Goal: Transaction & Acquisition: Purchase product/service

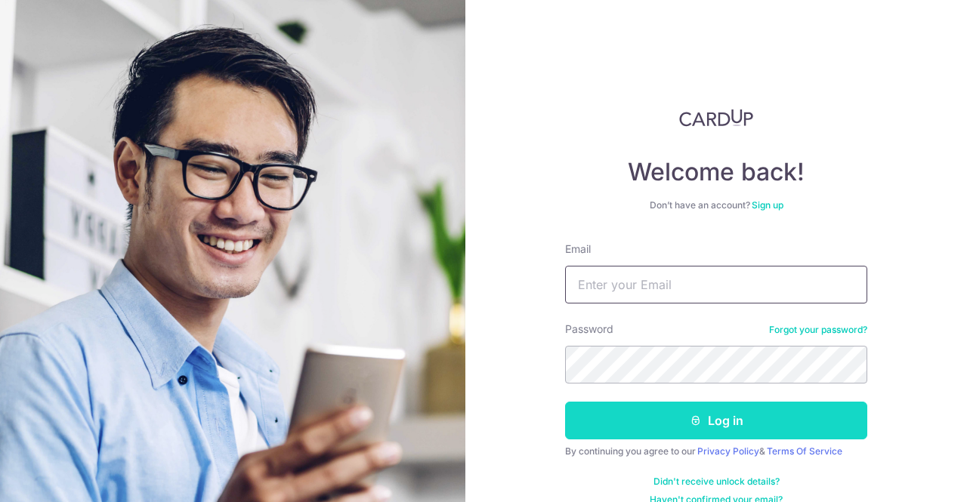
type input "[PERSON_NAME][EMAIL_ADDRESS][DOMAIN_NAME]"
click at [672, 427] on button "Log in" at bounding box center [716, 421] width 302 height 38
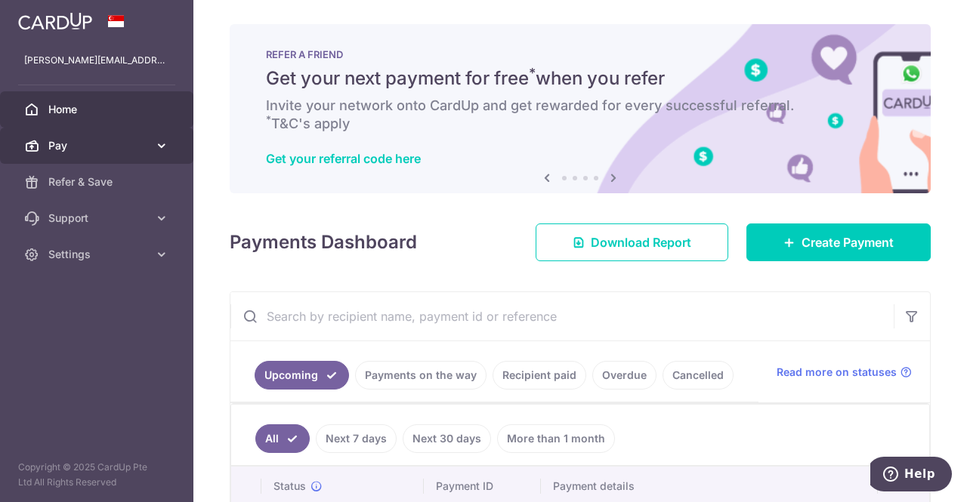
click at [69, 129] on link "Pay" at bounding box center [96, 146] width 193 height 36
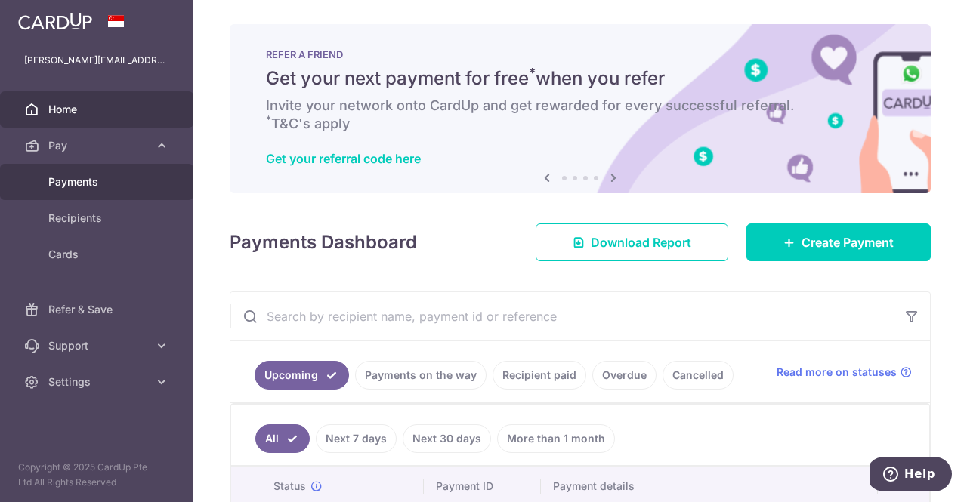
click at [131, 174] on span "Payments" at bounding box center [98, 181] width 100 height 15
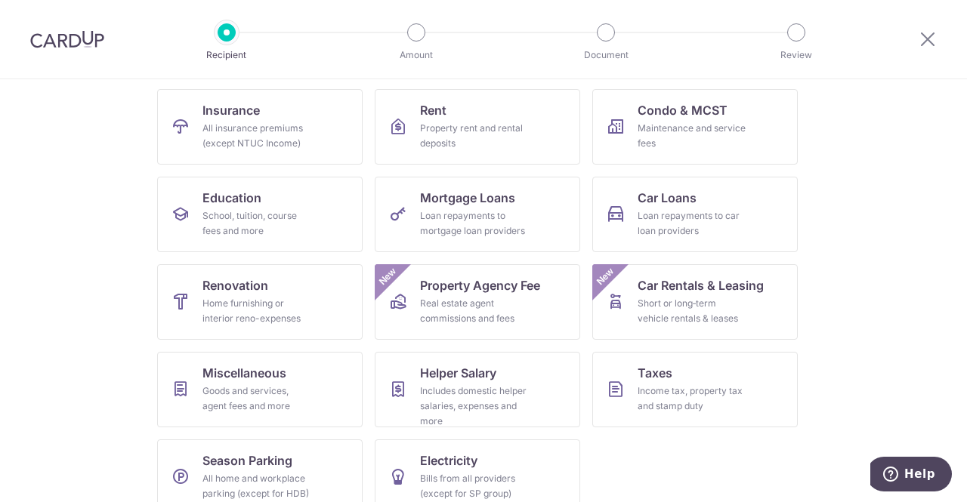
scroll to position [172, 0]
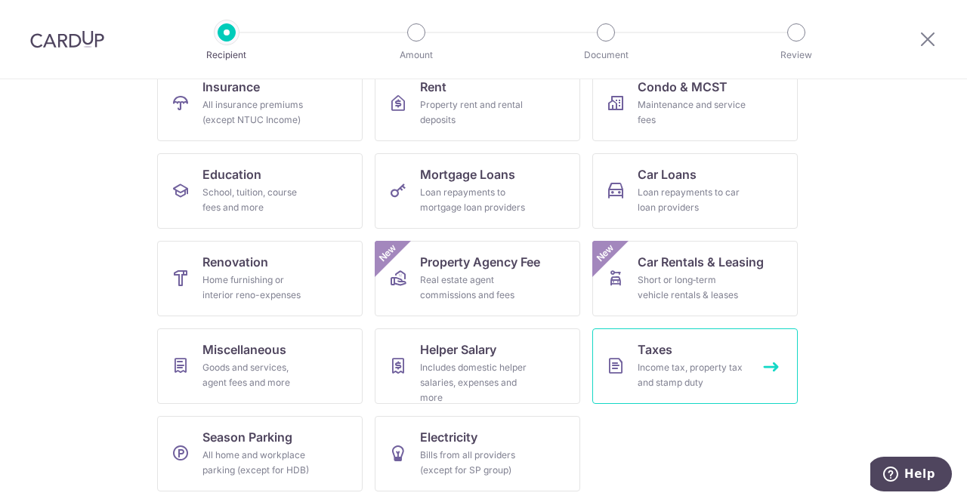
click at [684, 374] on div "Income tax, property tax and stamp duty" at bounding box center [691, 375] width 109 height 30
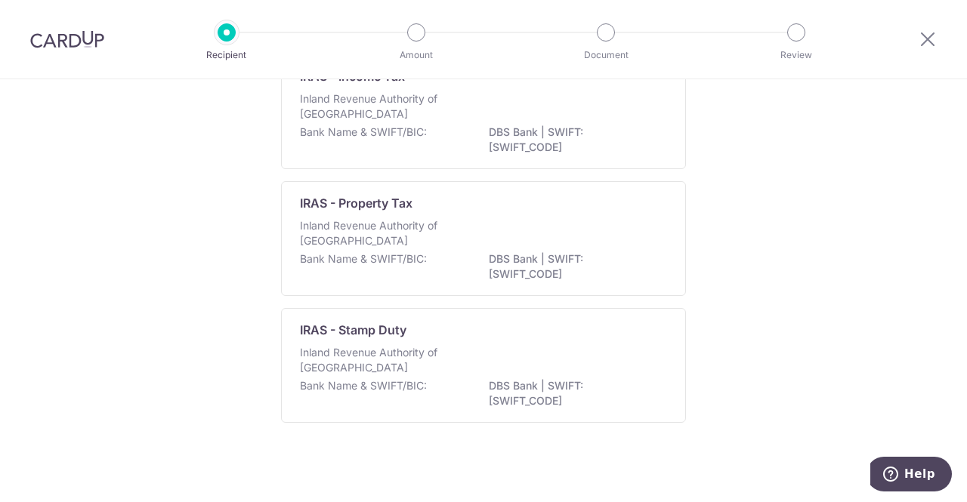
scroll to position [153, 0]
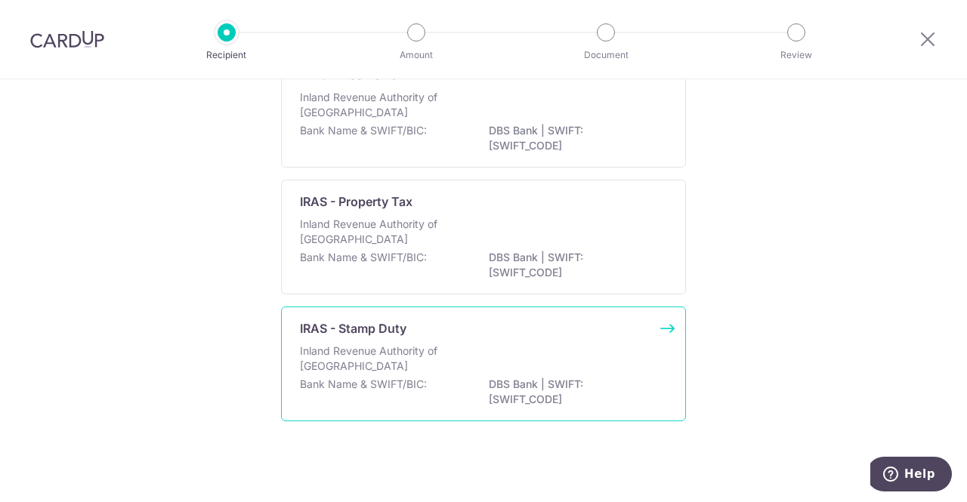
click at [513, 360] on div "Inland Revenue Authority of Singapore" at bounding box center [483, 360] width 367 height 33
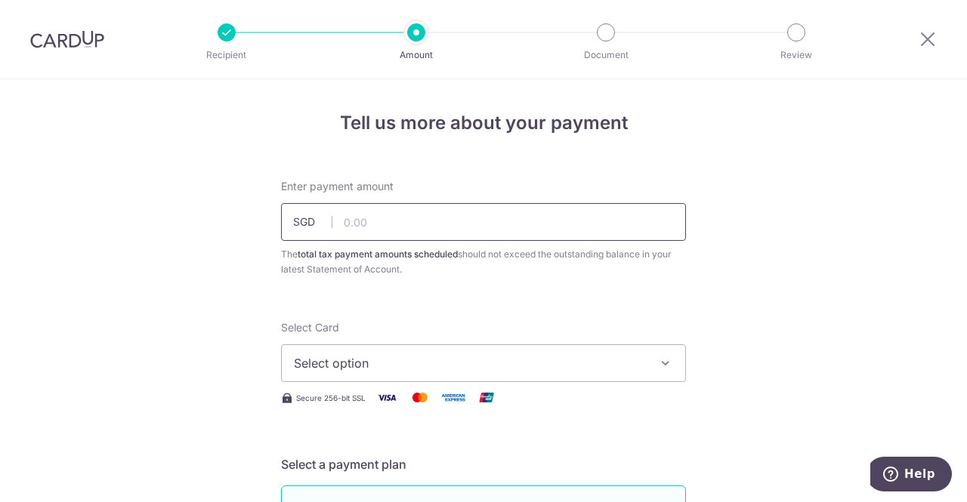
click at [389, 233] on input "text" at bounding box center [483, 222] width 405 height 38
type input "41,000.00"
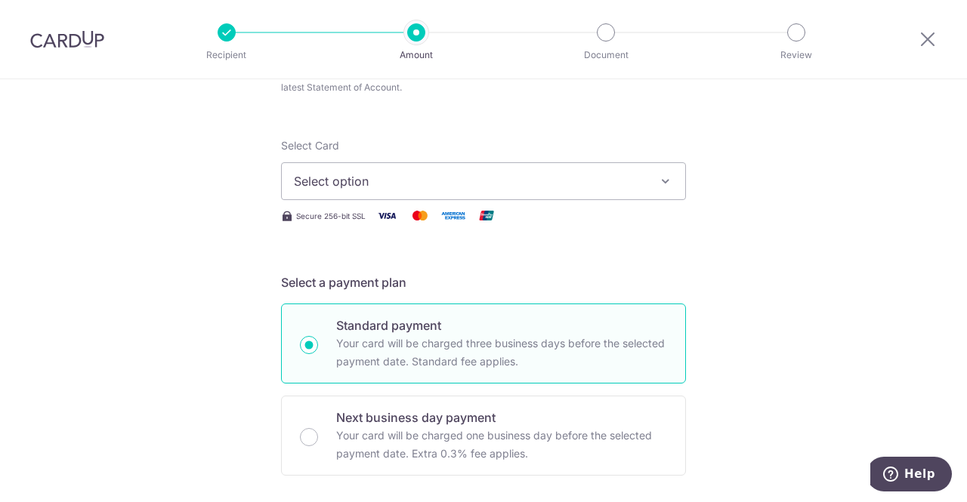
scroll to position [183, 0]
click at [604, 171] on span "Select option" at bounding box center [470, 180] width 352 height 18
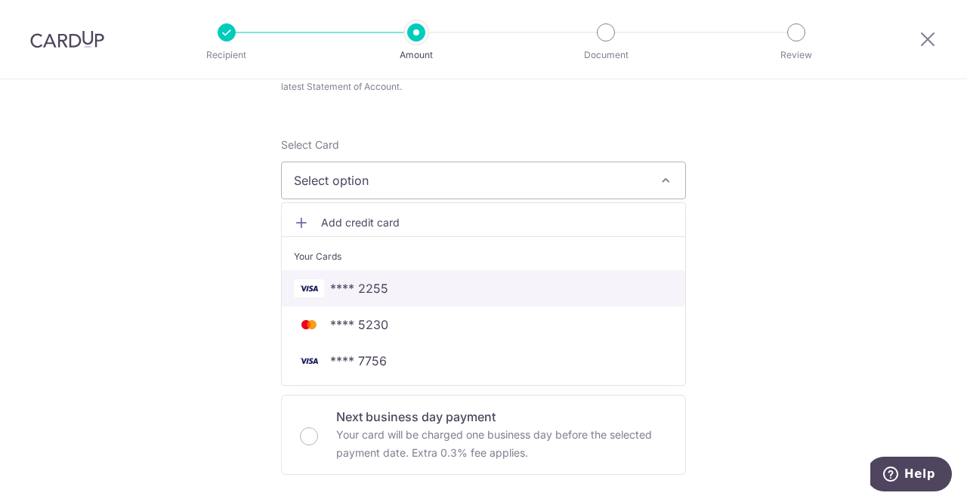
click at [492, 291] on span "**** 2255" at bounding box center [483, 288] width 379 height 18
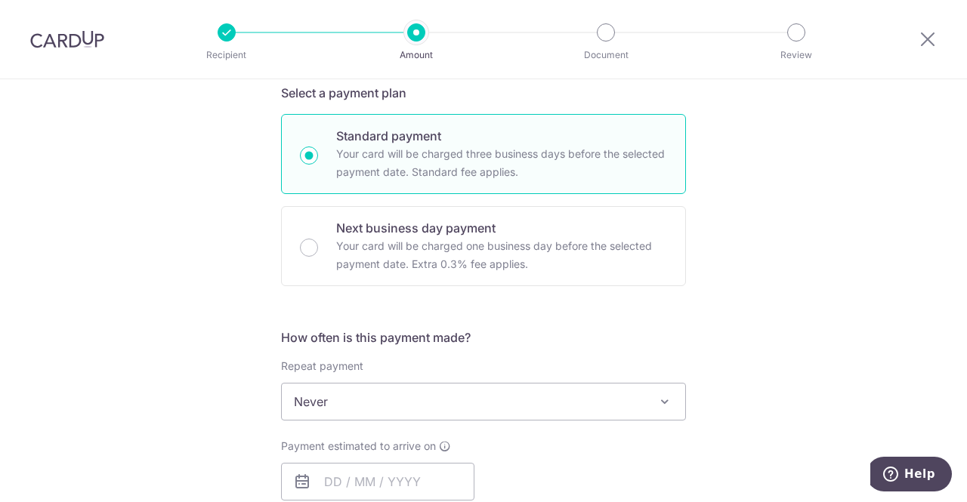
scroll to position [464, 0]
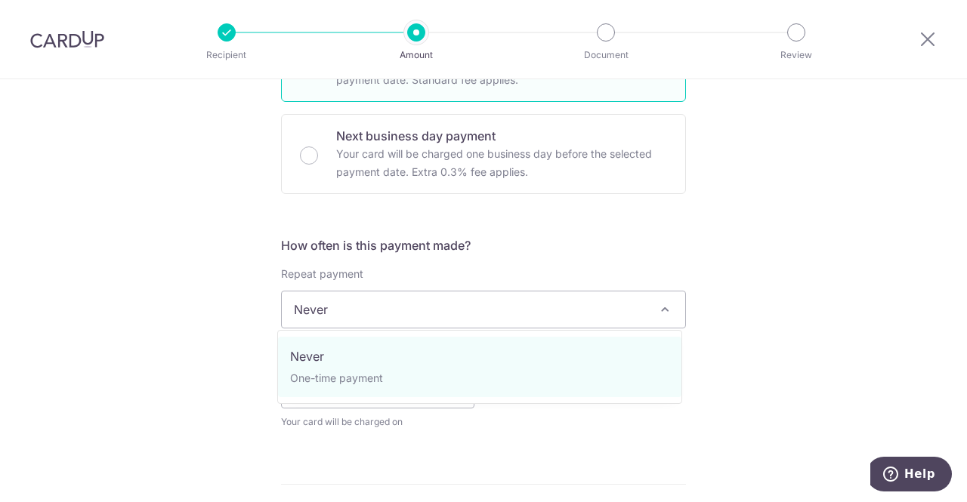
click at [587, 311] on span "Never" at bounding box center [483, 309] width 403 height 36
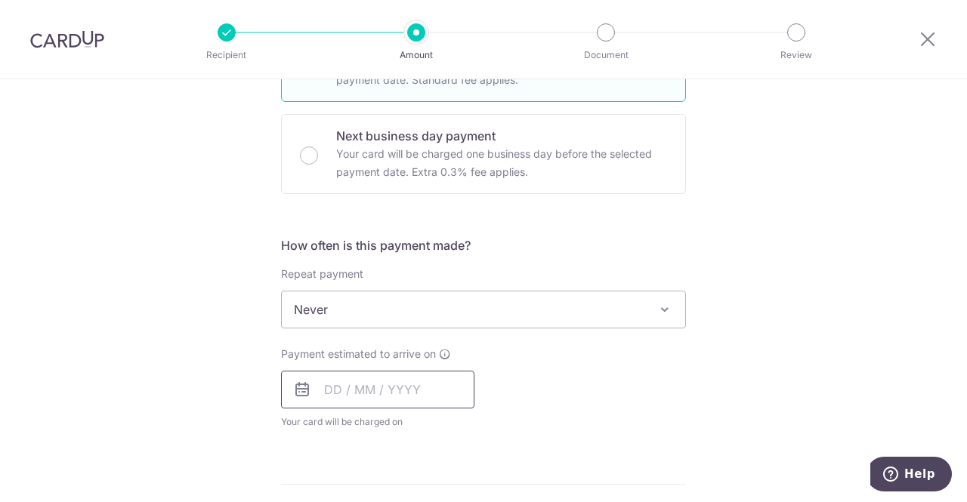
click at [312, 389] on input "text" at bounding box center [377, 390] width 193 height 38
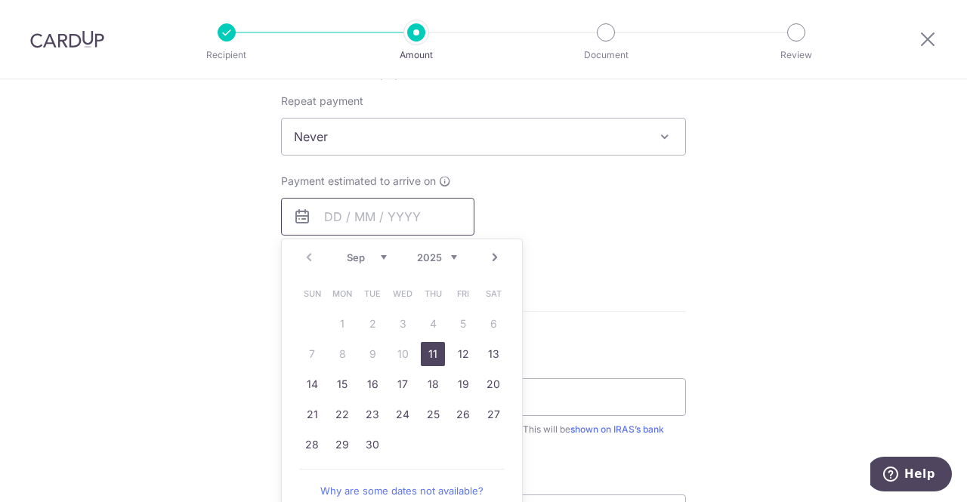
scroll to position [637, 0]
click at [462, 360] on link "12" at bounding box center [463, 353] width 24 height 24
type input "12/09/2025"
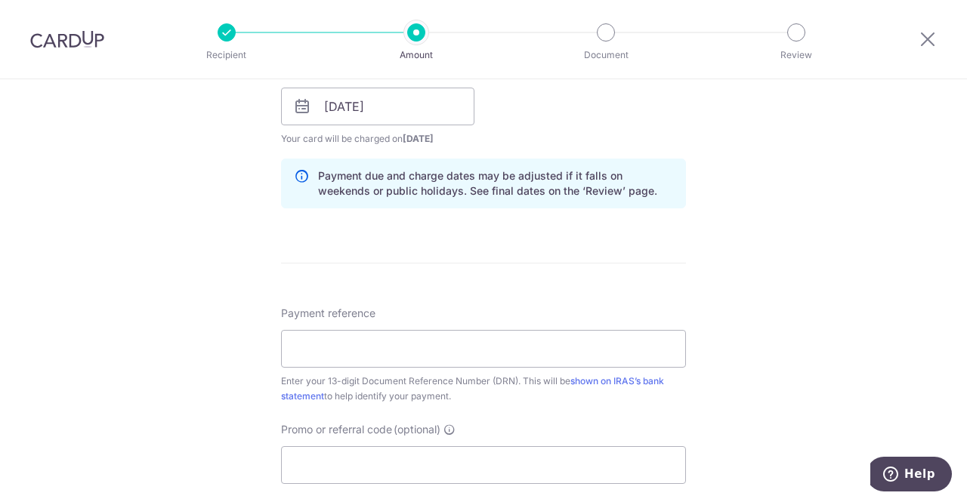
scroll to position [774, 0]
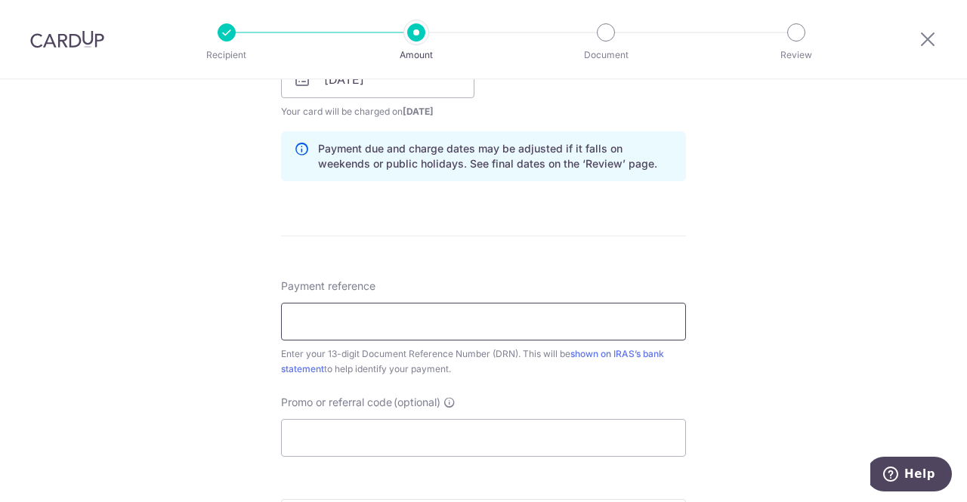
click at [393, 318] on input "Payment reference" at bounding box center [483, 322] width 405 height 38
paste input "2509059595115"
type input "2509059595115"
click at [461, 445] on input "Promo or referral code (optional)" at bounding box center [483, 438] width 405 height 38
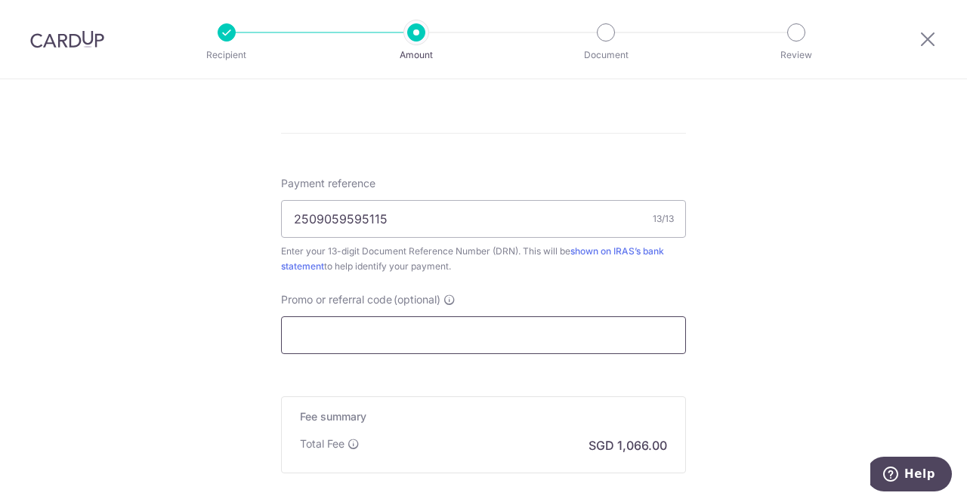
paste input "VICKY195"
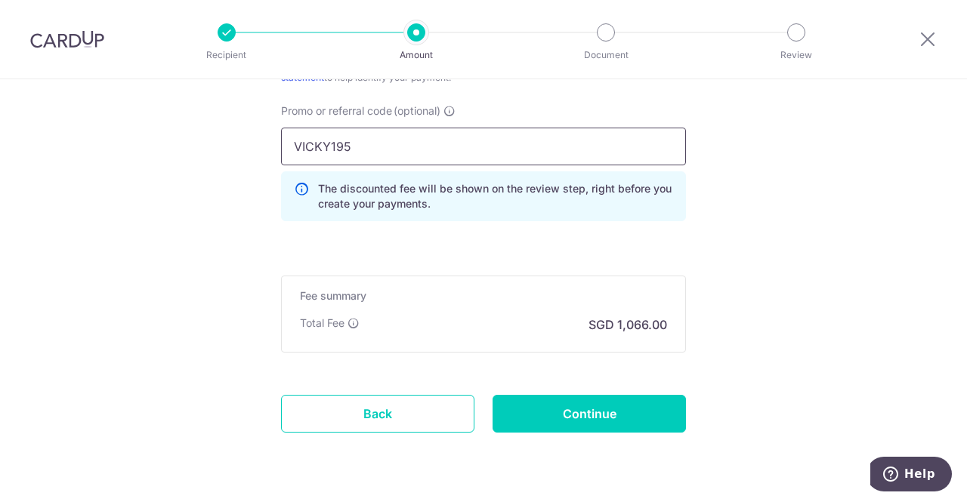
scroll to position [1085, 0]
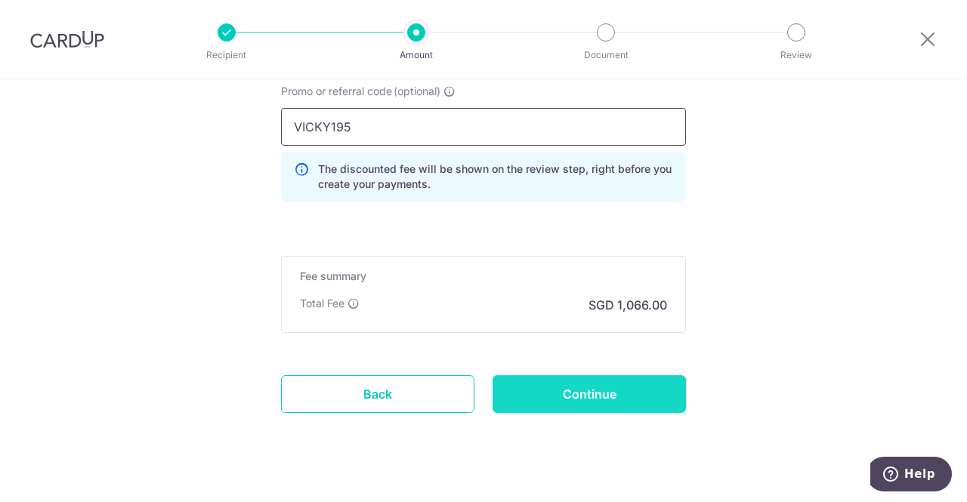
type input "VICKY195"
click at [569, 384] on input "Continue" at bounding box center [588, 394] width 193 height 38
type input "Create Schedule"
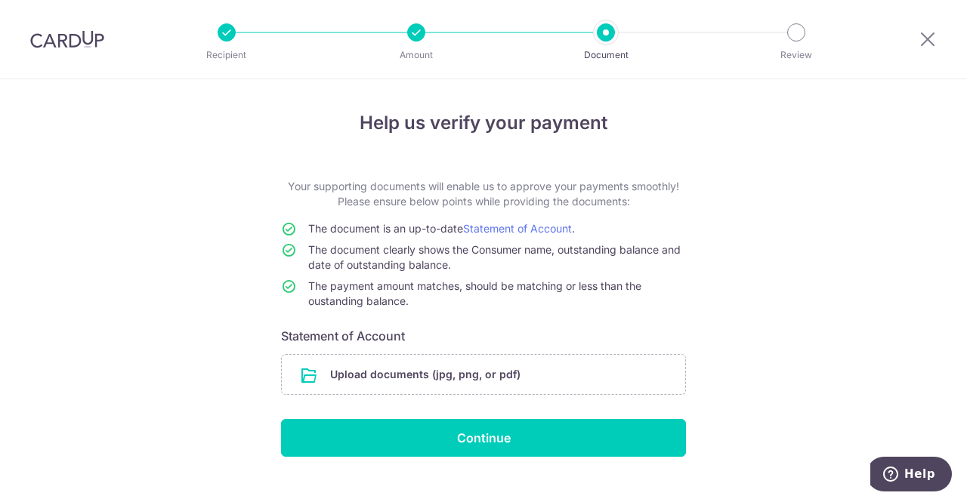
scroll to position [24, 0]
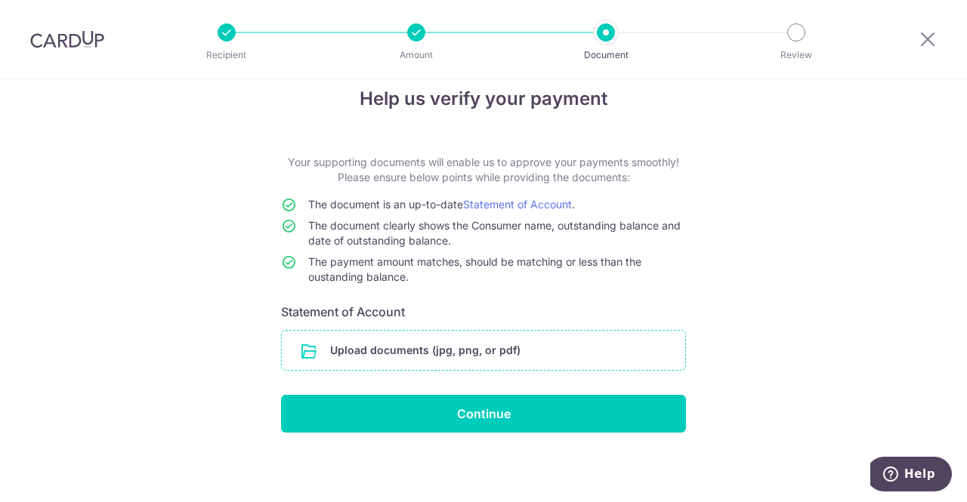
click at [504, 342] on input "file" at bounding box center [483, 350] width 403 height 39
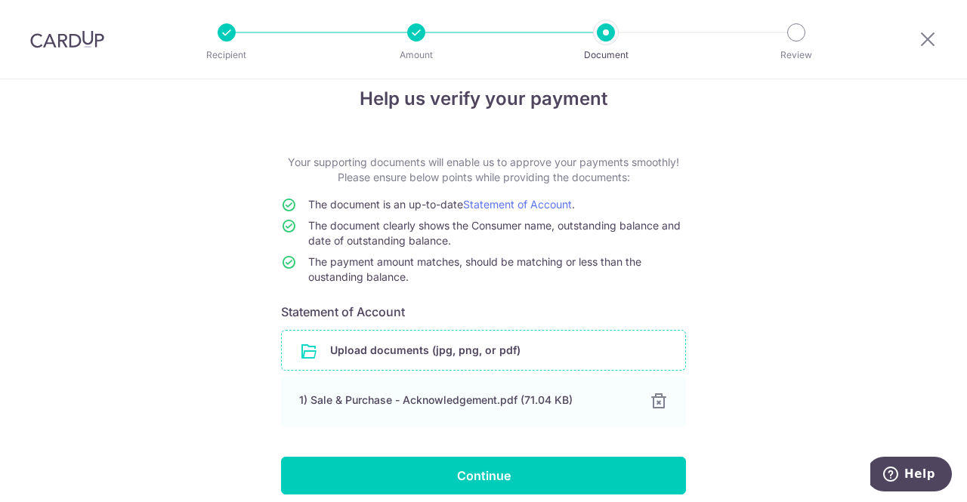
scroll to position [86, 0]
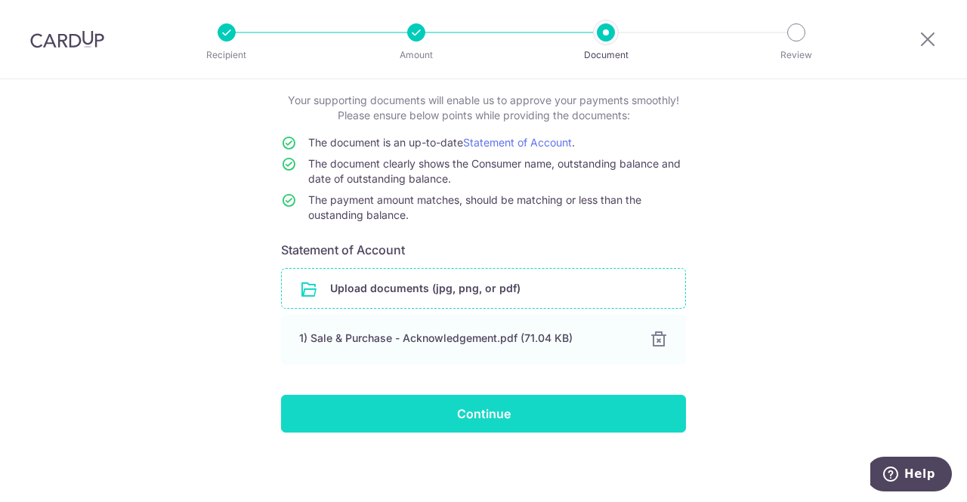
click at [592, 409] on input "Continue" at bounding box center [483, 414] width 405 height 38
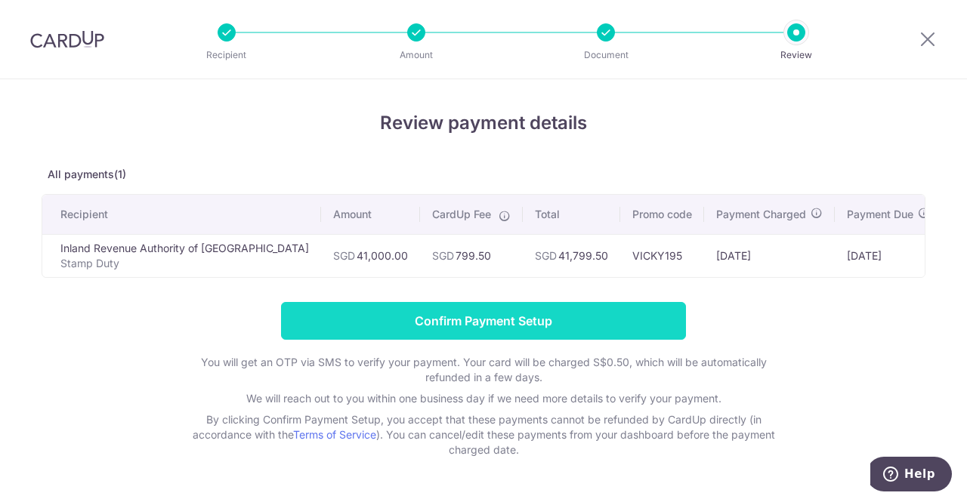
click at [552, 340] on input "Confirm Payment Setup" at bounding box center [483, 321] width 405 height 38
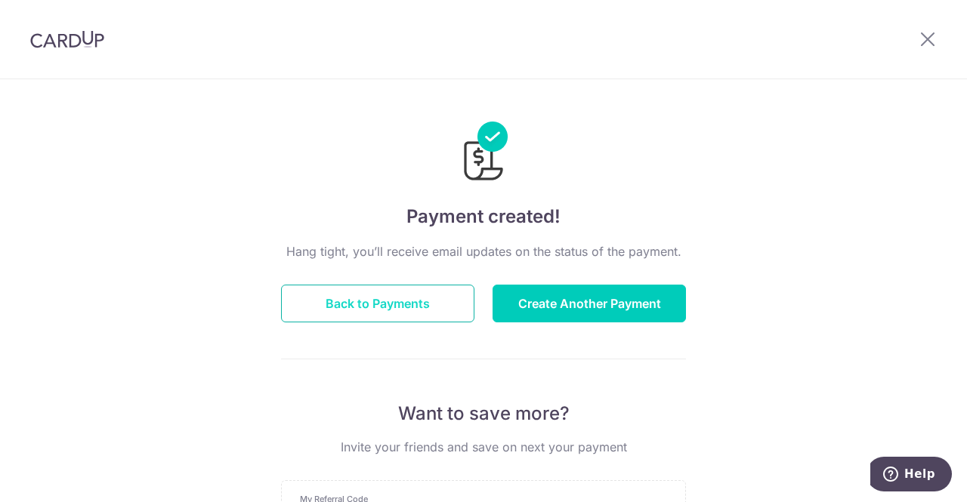
click at [396, 302] on button "Back to Payments" at bounding box center [377, 304] width 193 height 38
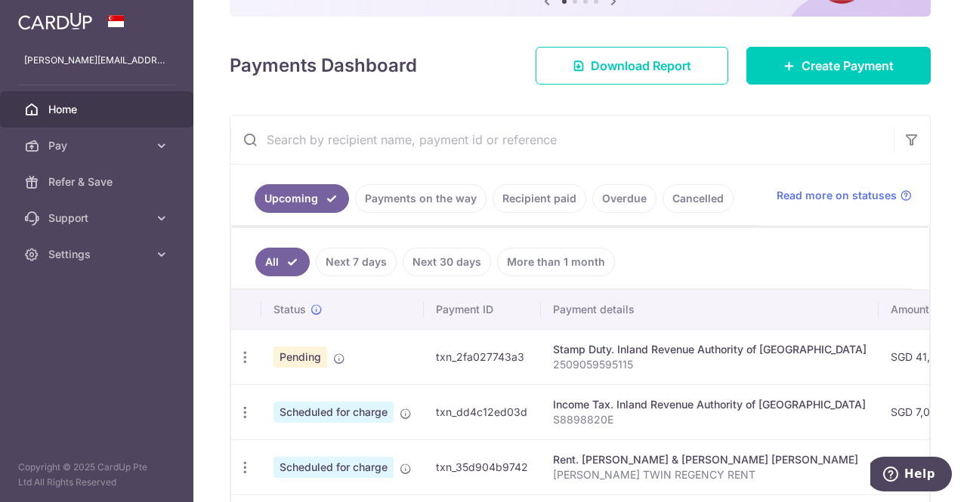
scroll to position [76, 0]
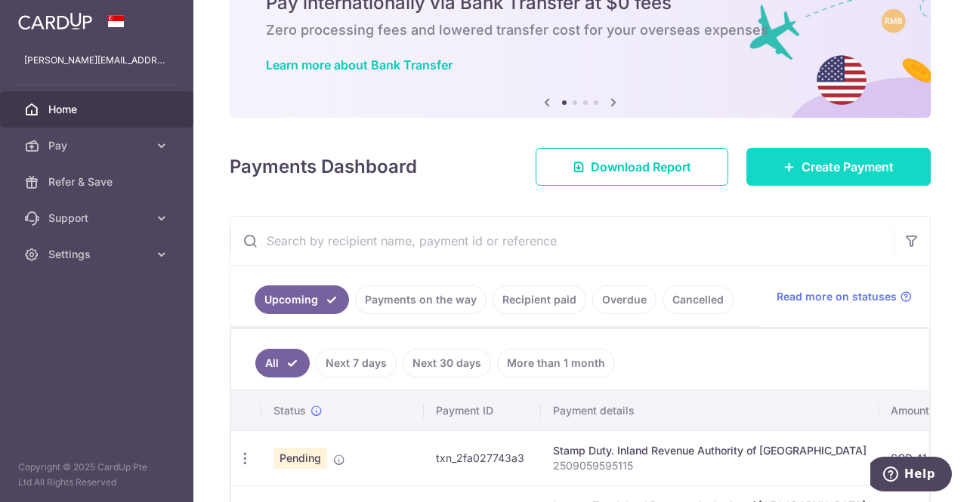
click at [809, 169] on span "Create Payment" at bounding box center [847, 167] width 92 height 18
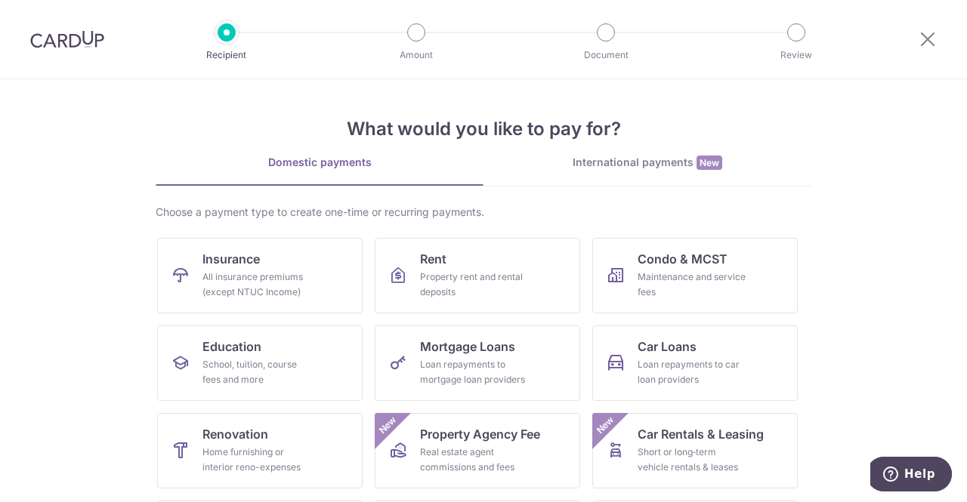
scroll to position [172, 0]
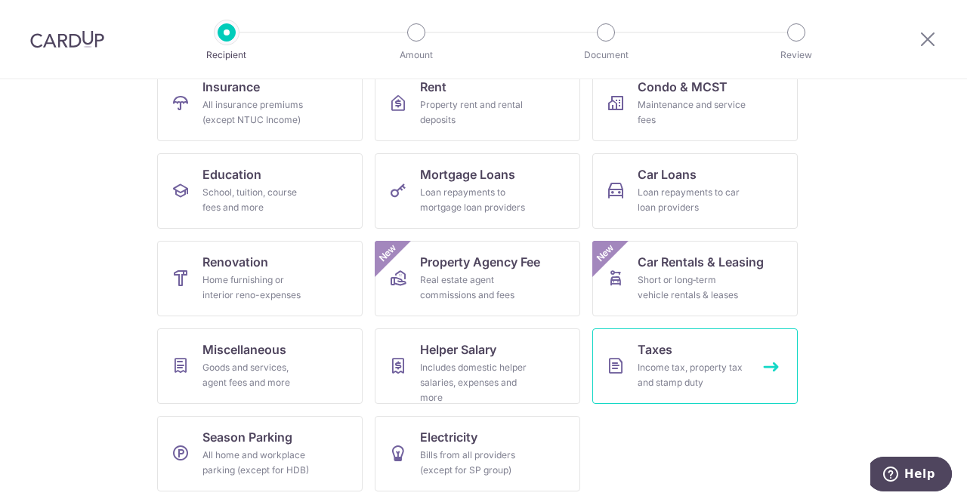
click at [637, 363] on div "Income tax, property tax and stamp duty" at bounding box center [691, 375] width 109 height 30
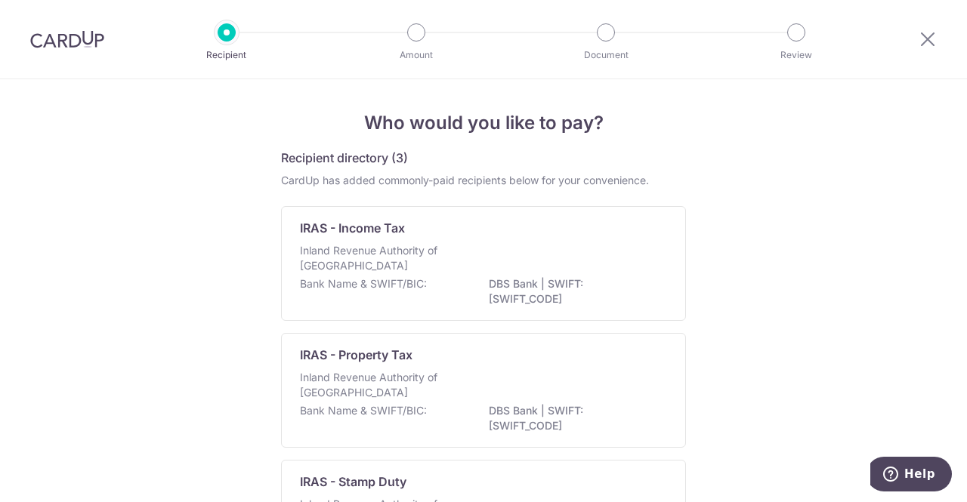
scroll to position [153, 0]
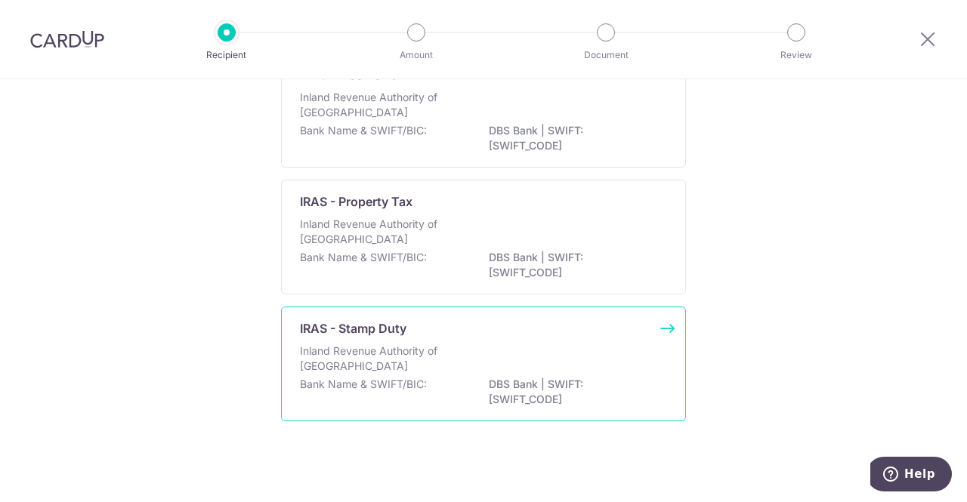
click at [545, 360] on div "Inland Revenue Authority of [GEOGRAPHIC_DATA]" at bounding box center [483, 360] width 367 height 33
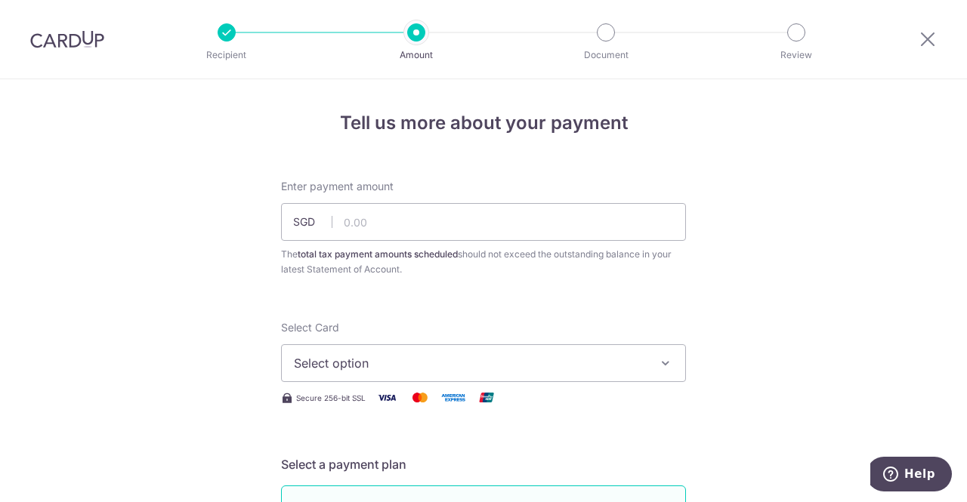
scroll to position [79, 0]
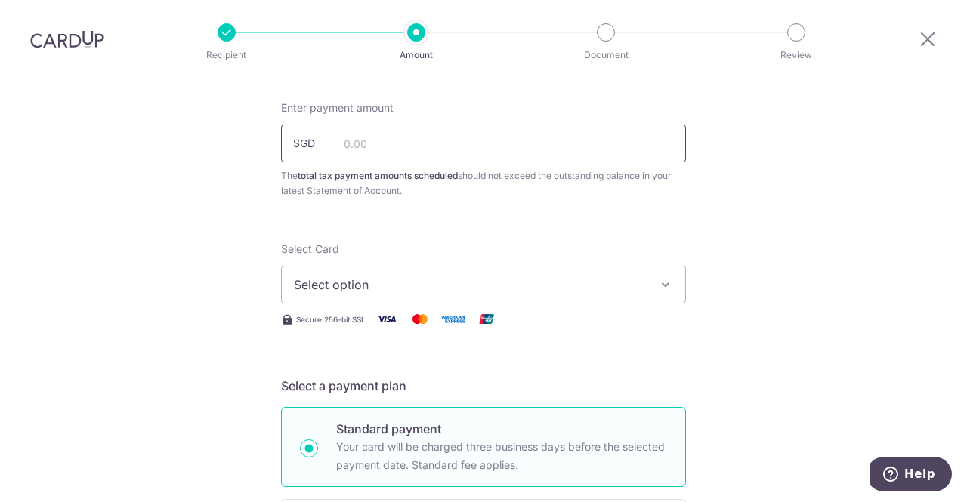
click at [372, 149] on input "text" at bounding box center [483, 144] width 405 height 38
type input "41,000.00"
click at [560, 288] on span "Select option" at bounding box center [470, 285] width 352 height 18
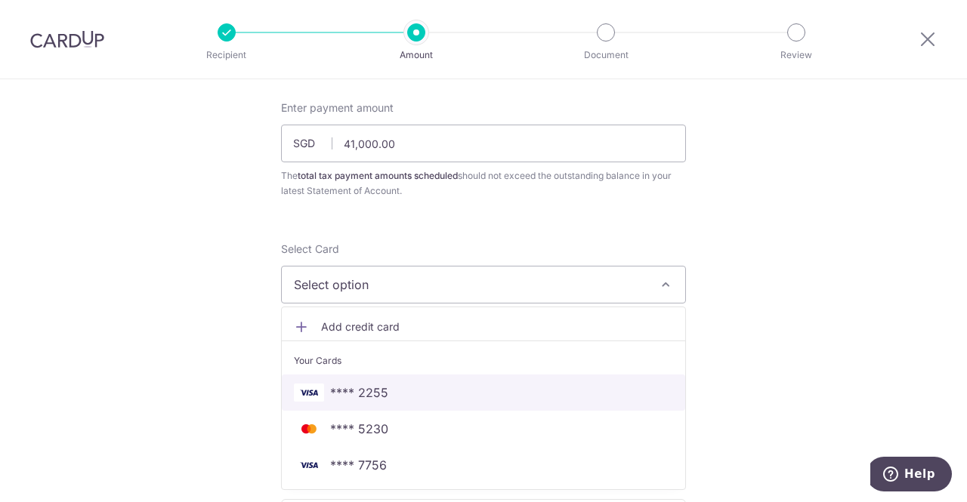
click at [508, 388] on span "**** 2255" at bounding box center [483, 393] width 379 height 18
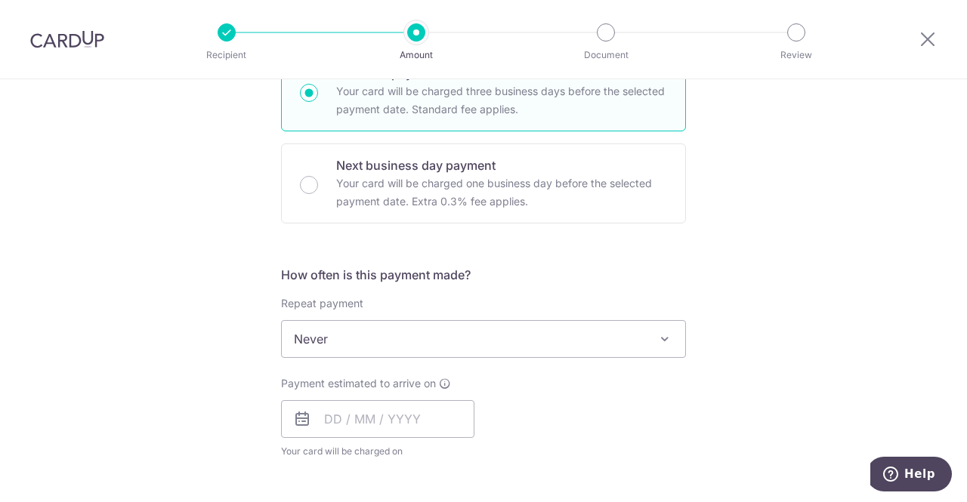
scroll to position [510, 0]
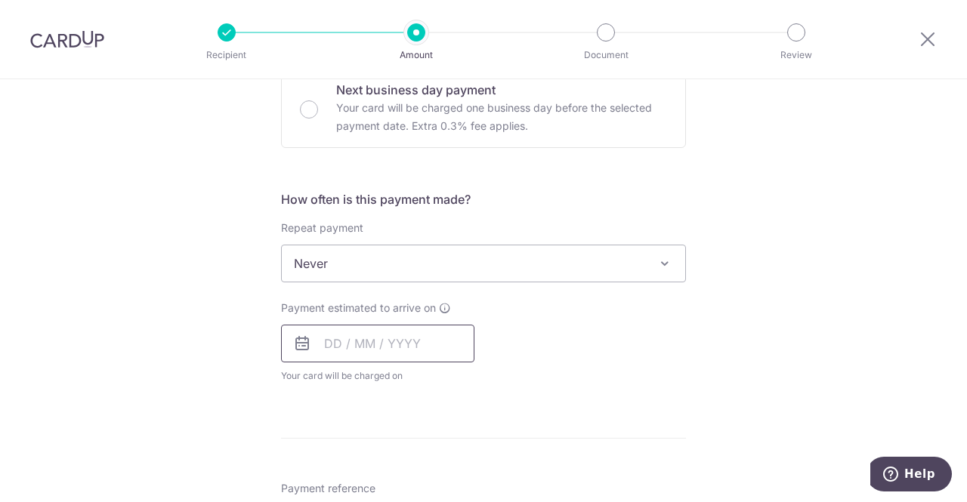
click at [327, 345] on input "text" at bounding box center [377, 344] width 193 height 38
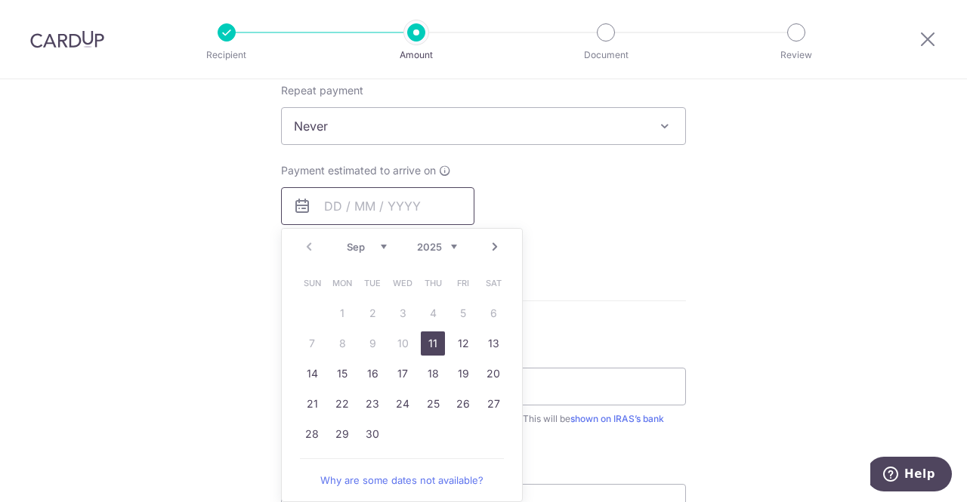
scroll to position [650, 0]
click at [424, 344] on link "11" at bounding box center [433, 340] width 24 height 24
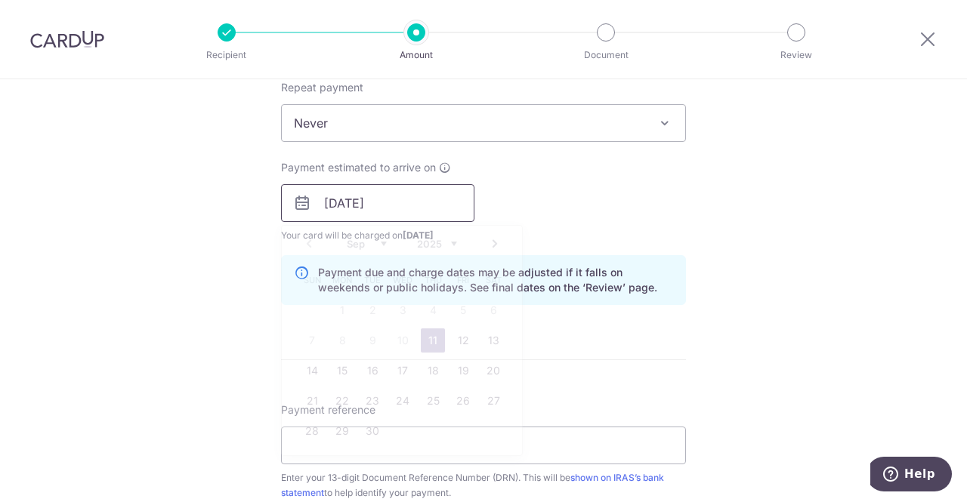
click at [379, 205] on input "11/09/2025" at bounding box center [377, 203] width 193 height 38
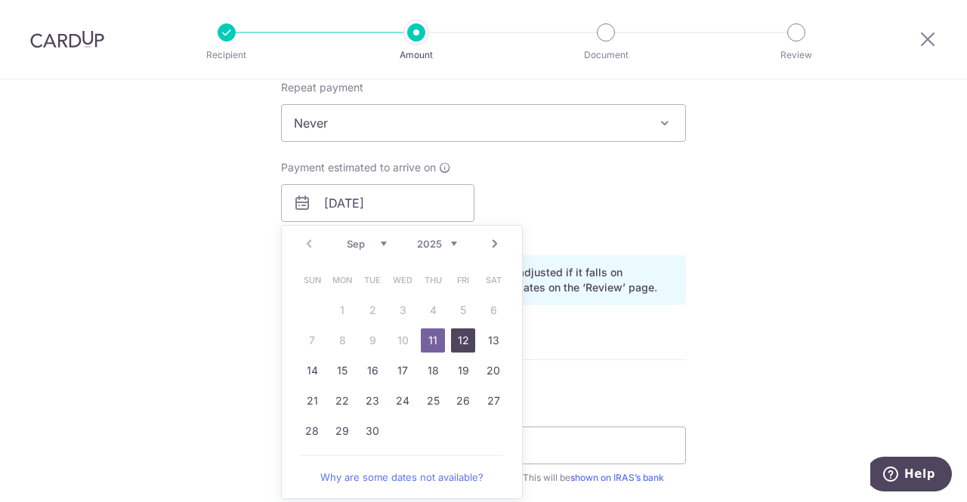
click at [458, 345] on link "12" at bounding box center [463, 340] width 24 height 24
type input "12/09/2025"
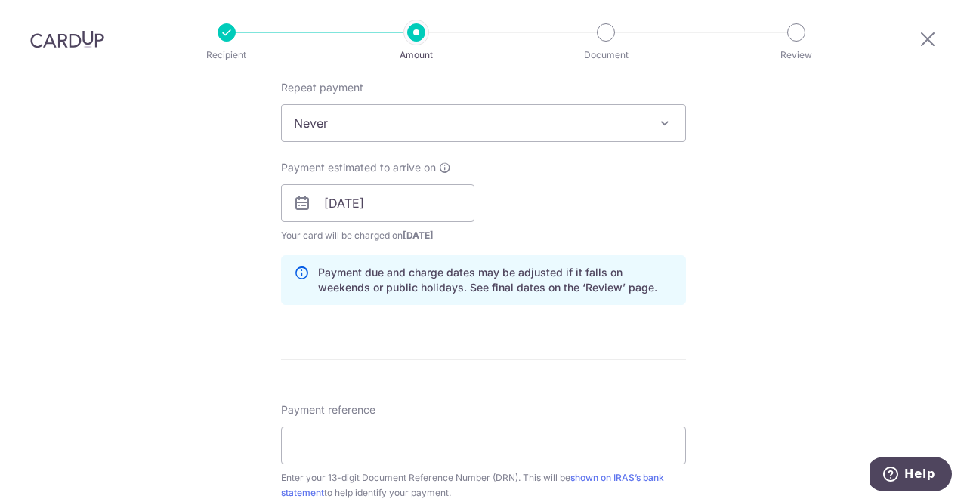
scroll to position [714, 0]
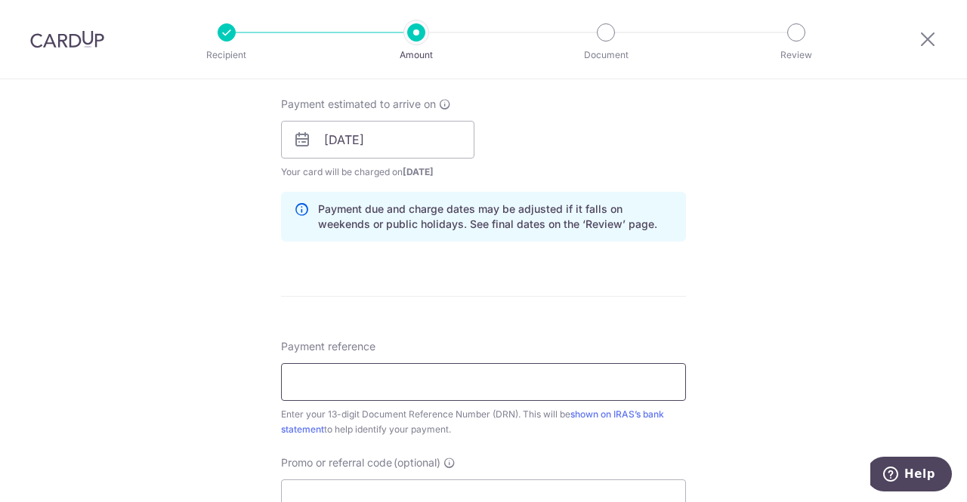
click at [462, 378] on input "Payment reference" at bounding box center [483, 382] width 405 height 38
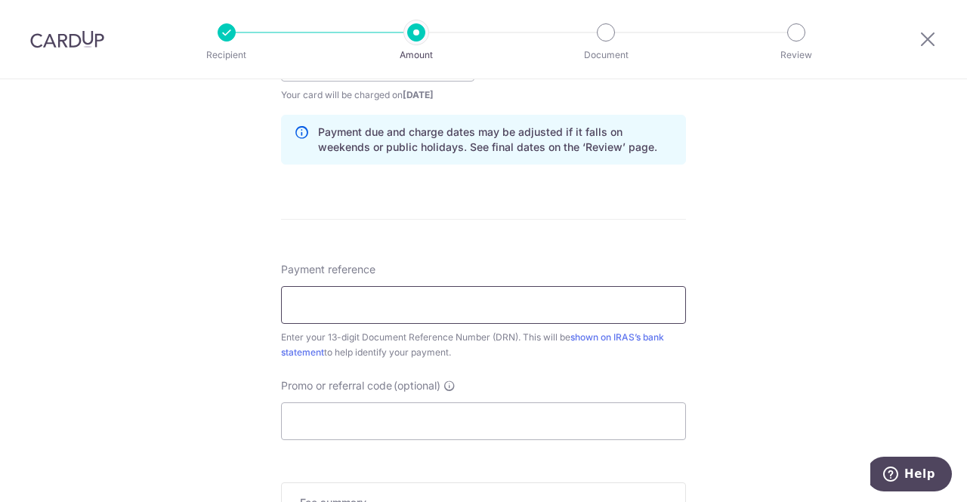
scroll to position [792, 0]
click at [424, 405] on input "Promo or referral code (optional)" at bounding box center [483, 420] width 405 height 38
paste input "VICKY195"
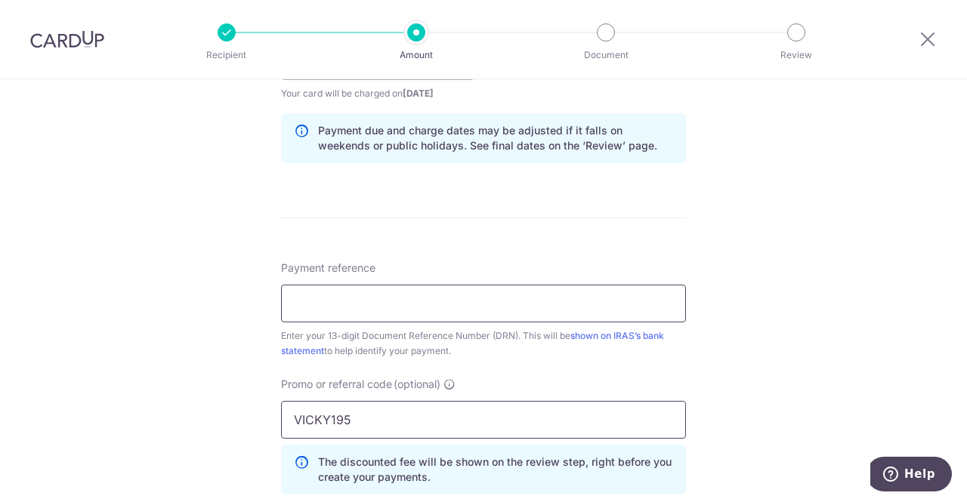
type input "VICKY195"
click at [338, 302] on input "Payment reference" at bounding box center [483, 304] width 405 height 38
paste input "2509059595115"
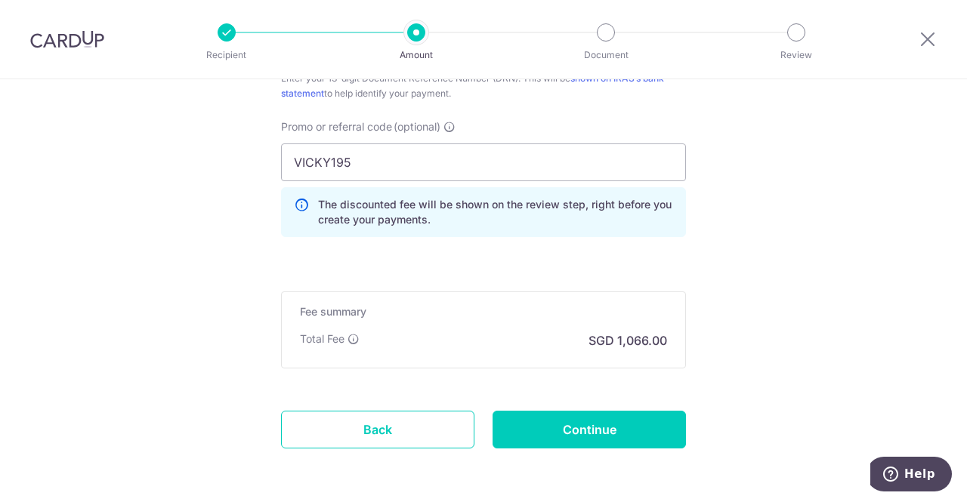
scroll to position [1053, 0]
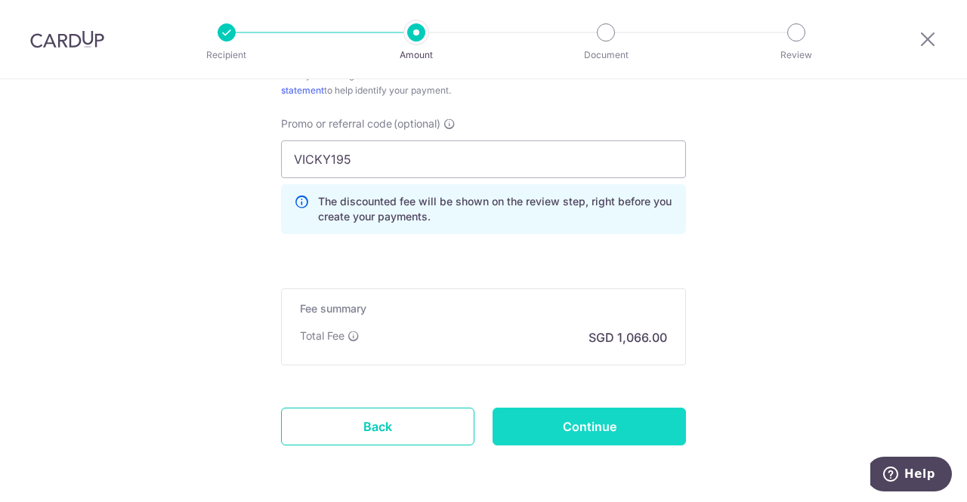
type input "2509059595115"
click at [583, 418] on input "Continue" at bounding box center [588, 427] width 193 height 38
type input "Create Schedule"
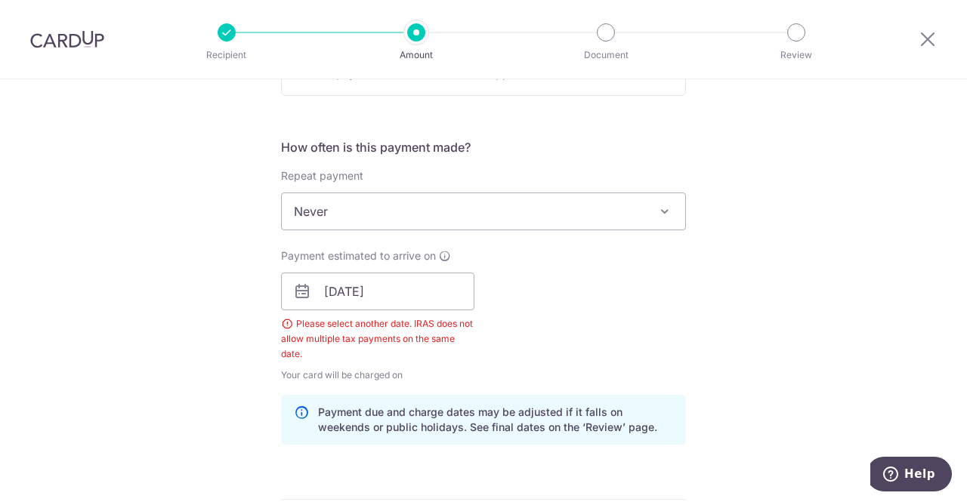
scroll to position [561, 0]
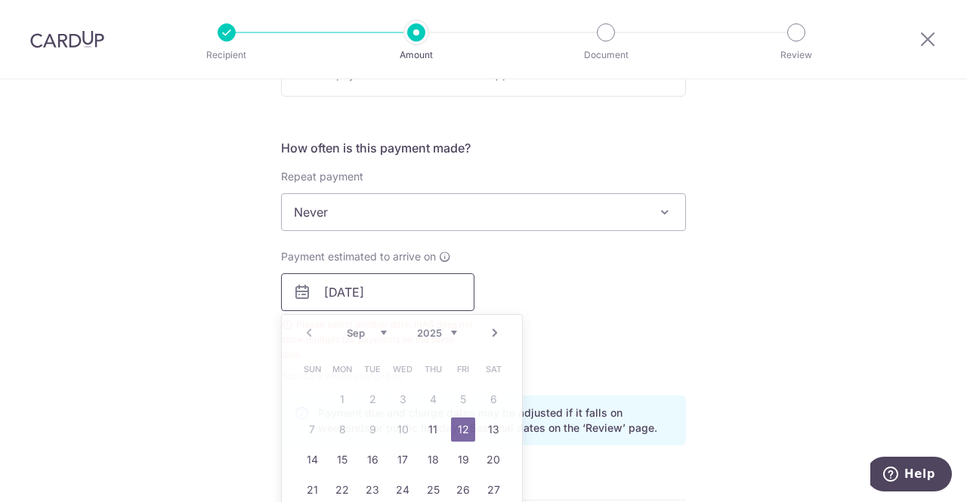
click at [328, 288] on input "12/09/2025" at bounding box center [377, 292] width 193 height 38
click at [432, 434] on link "11" at bounding box center [433, 430] width 24 height 24
type input "11/09/2025"
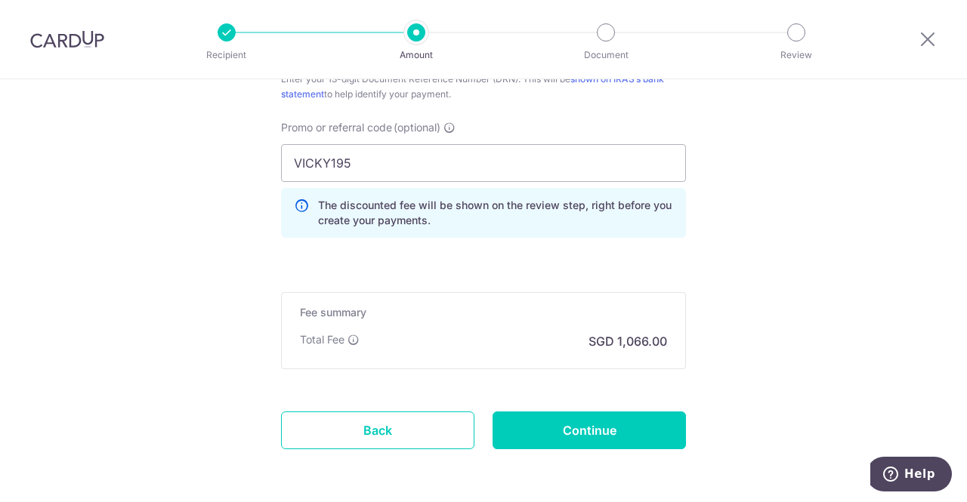
scroll to position [1088, 0]
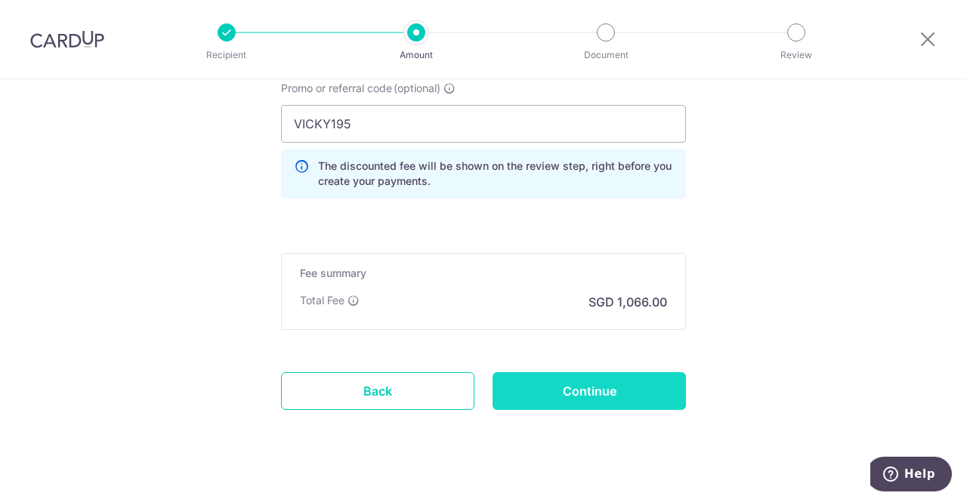
click at [622, 387] on input "Continue" at bounding box center [588, 391] width 193 height 38
type input "Create Schedule"
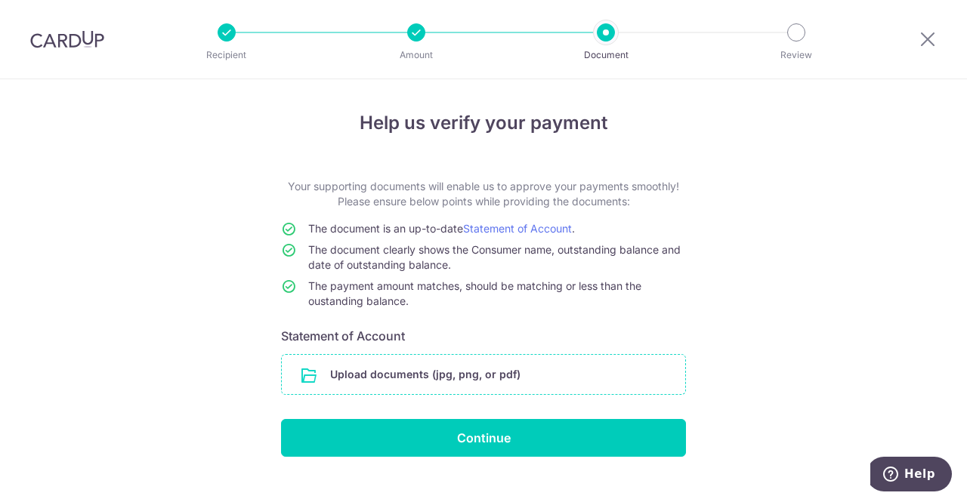
click at [586, 365] on input "file" at bounding box center [483, 374] width 403 height 39
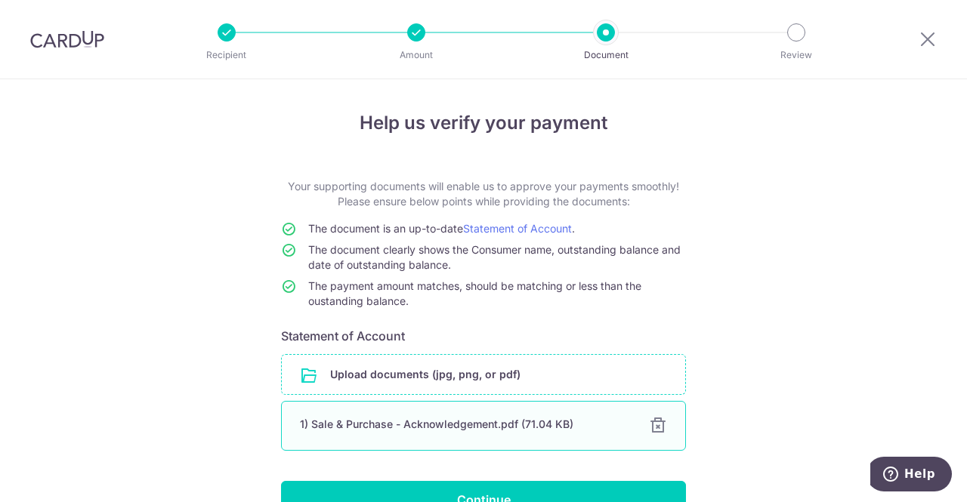
scroll to position [86, 0]
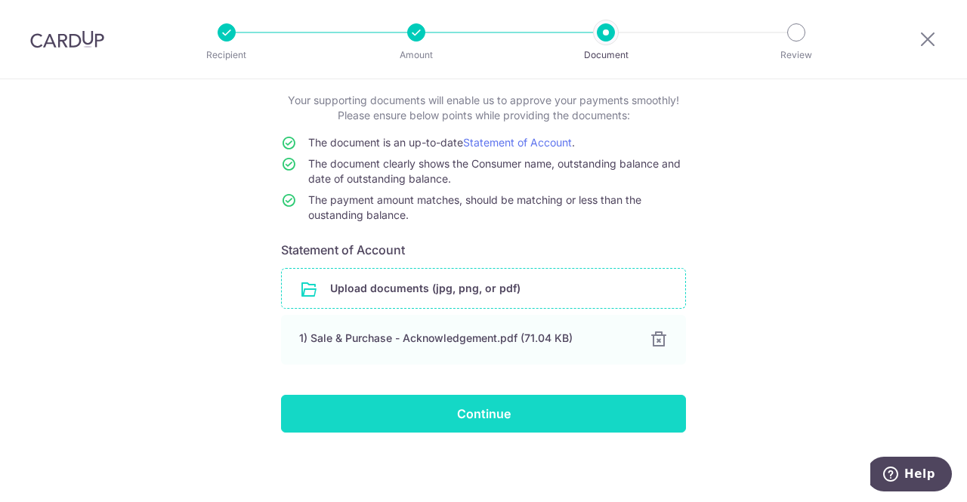
click at [504, 417] on input "Continue" at bounding box center [483, 414] width 405 height 38
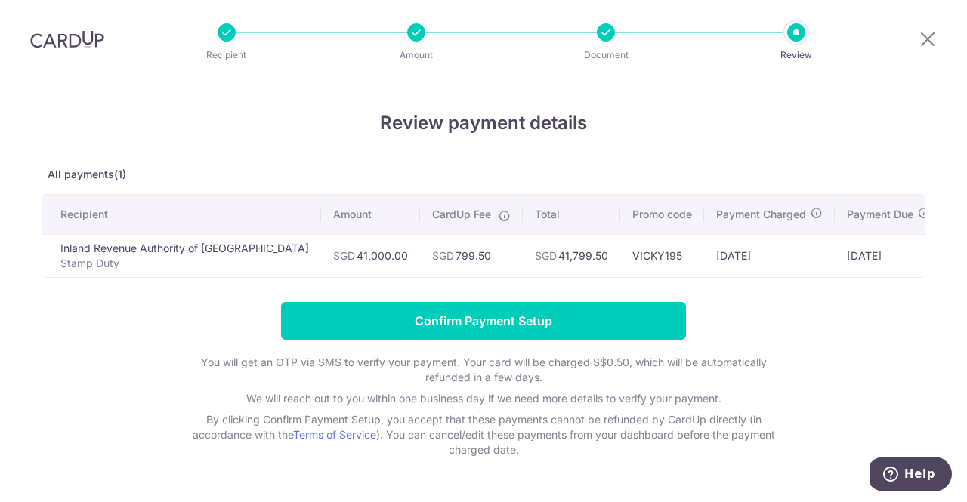
scroll to position [0, 48]
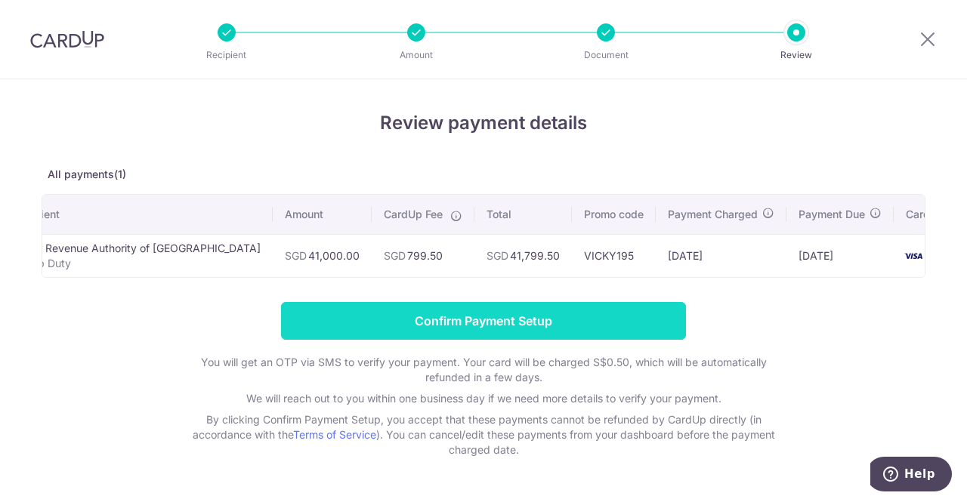
click at [559, 324] on input "Confirm Payment Setup" at bounding box center [483, 321] width 405 height 38
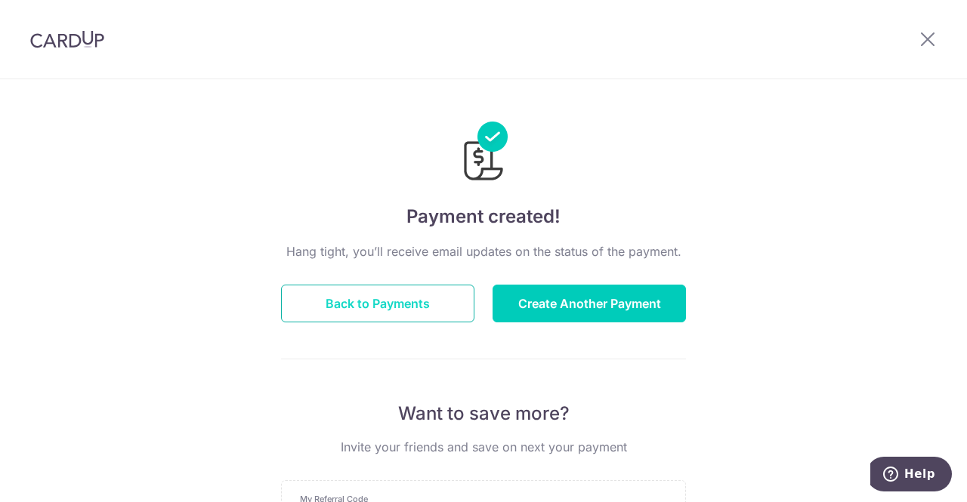
click at [378, 313] on button "Back to Payments" at bounding box center [377, 304] width 193 height 38
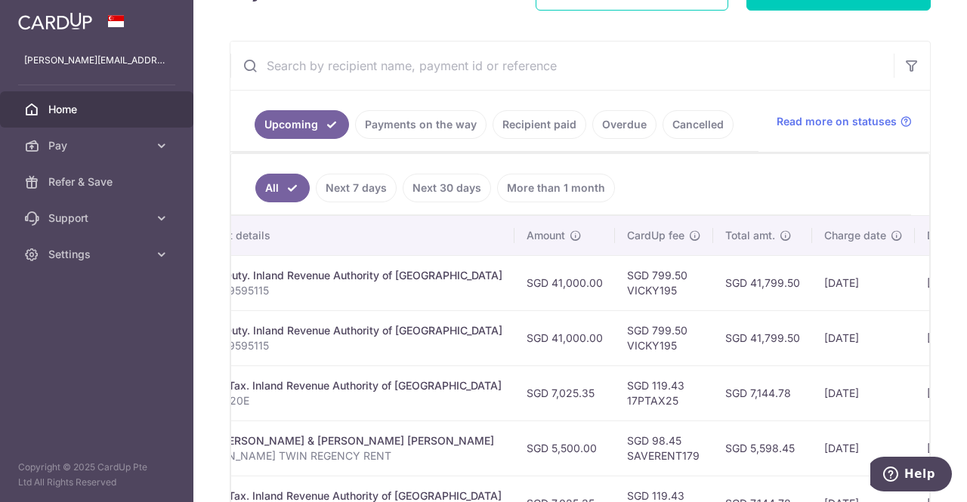
scroll to position [110, 0]
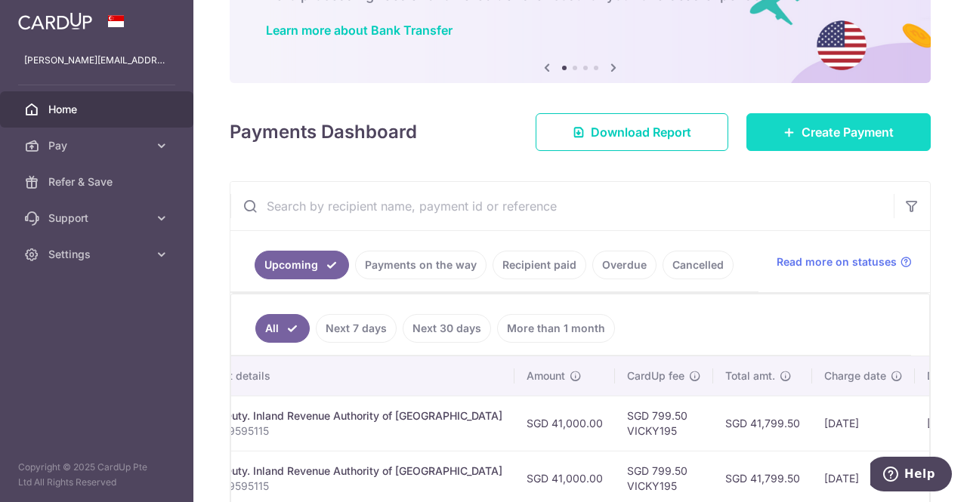
click at [801, 129] on span "Create Payment" at bounding box center [847, 132] width 92 height 18
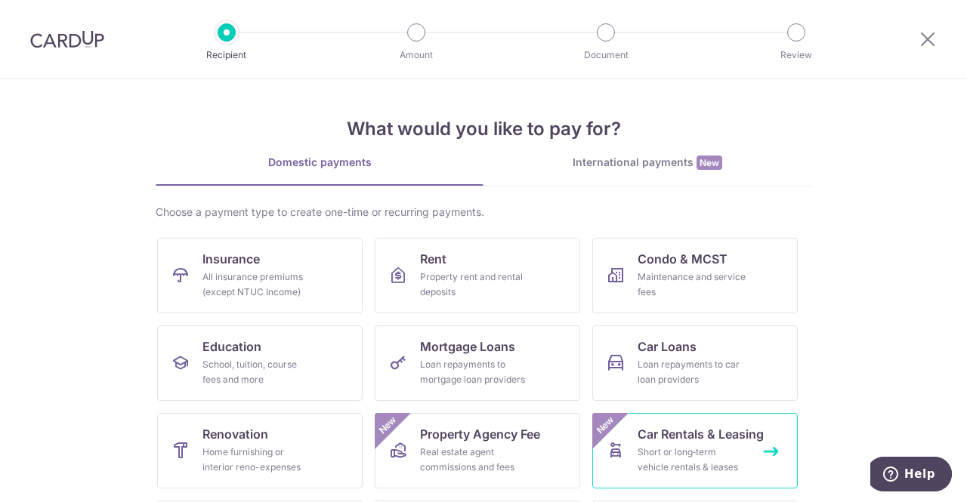
scroll to position [172, 0]
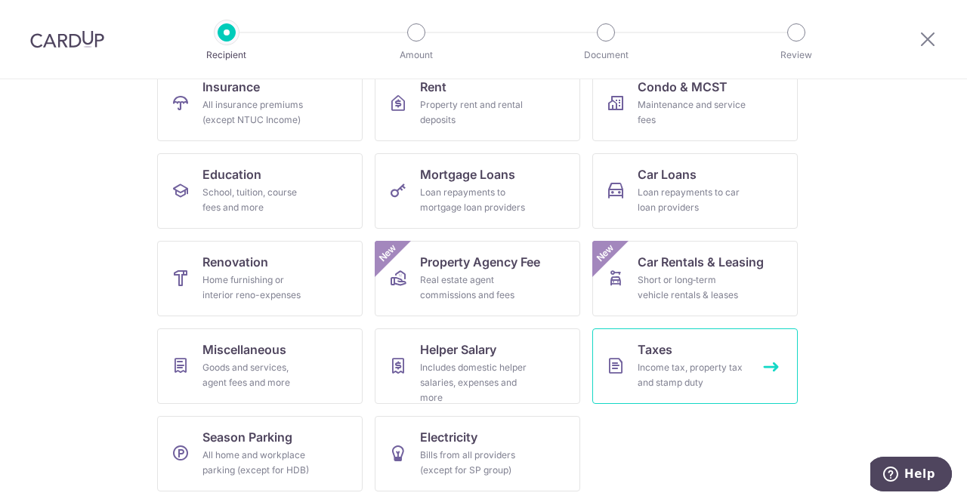
click at [675, 360] on div "Income tax, property tax and stamp duty" at bounding box center [691, 375] width 109 height 30
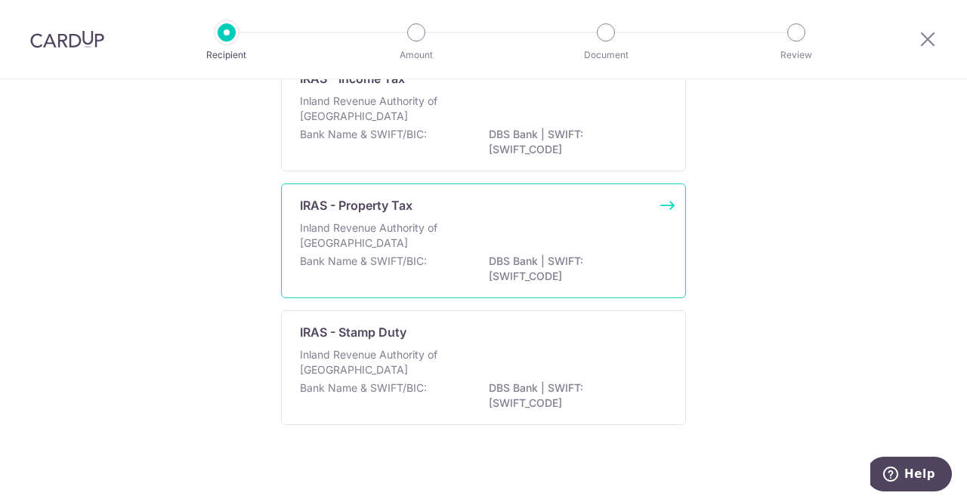
scroll to position [153, 0]
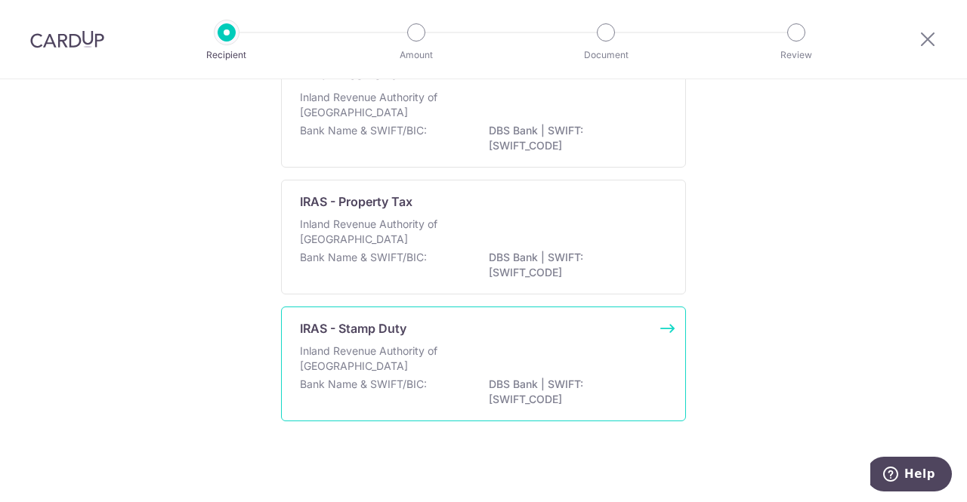
click at [461, 359] on div "Inland Revenue Authority of Singapore" at bounding box center [483, 360] width 367 height 33
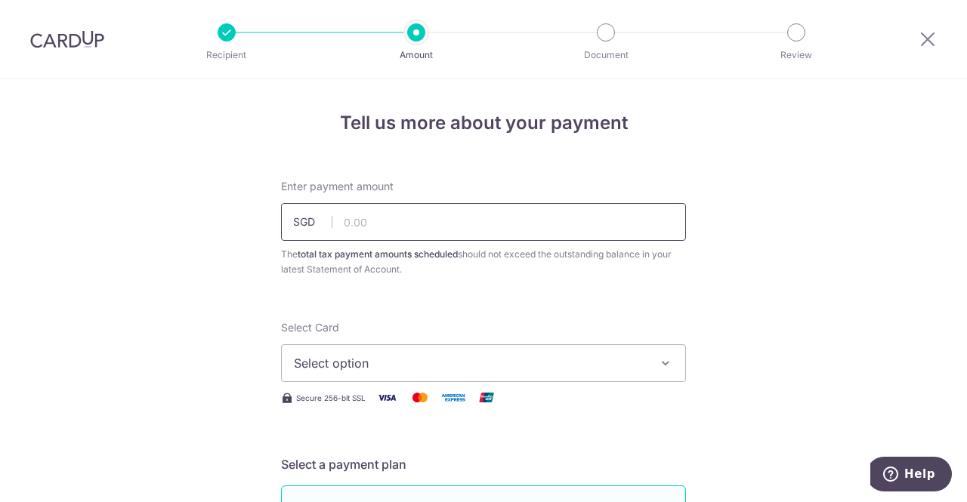
click at [369, 214] on input "text" at bounding box center [483, 222] width 405 height 38
type input "41,000.00"
click at [338, 355] on span "Select option" at bounding box center [470, 363] width 352 height 18
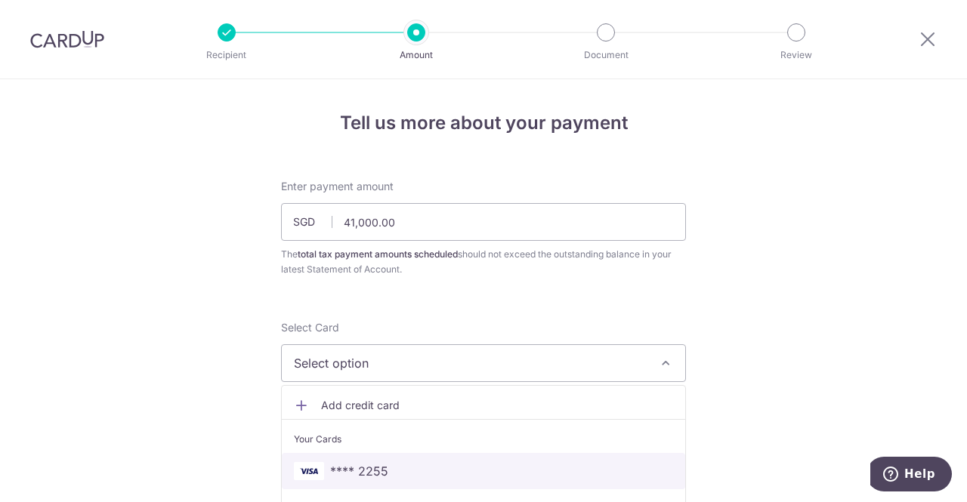
click at [361, 459] on link "**** 2255" at bounding box center [483, 471] width 403 height 36
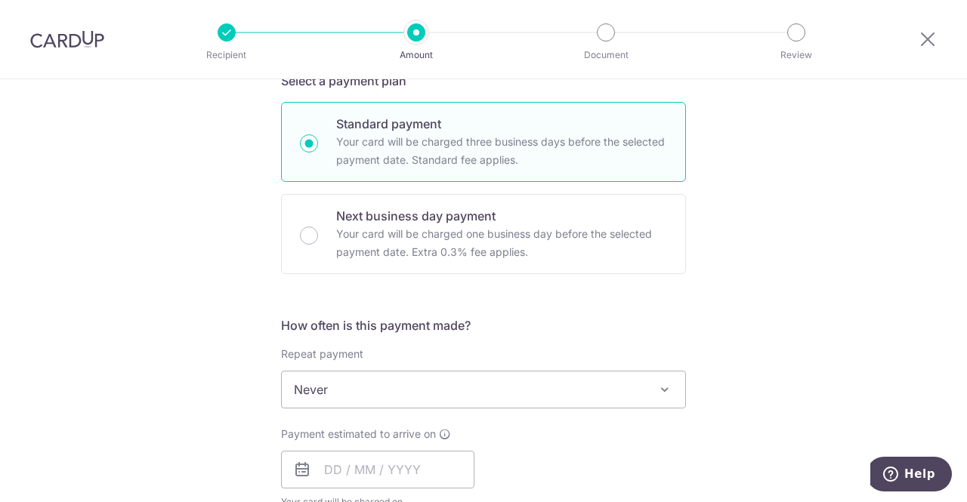
scroll to position [476, 0]
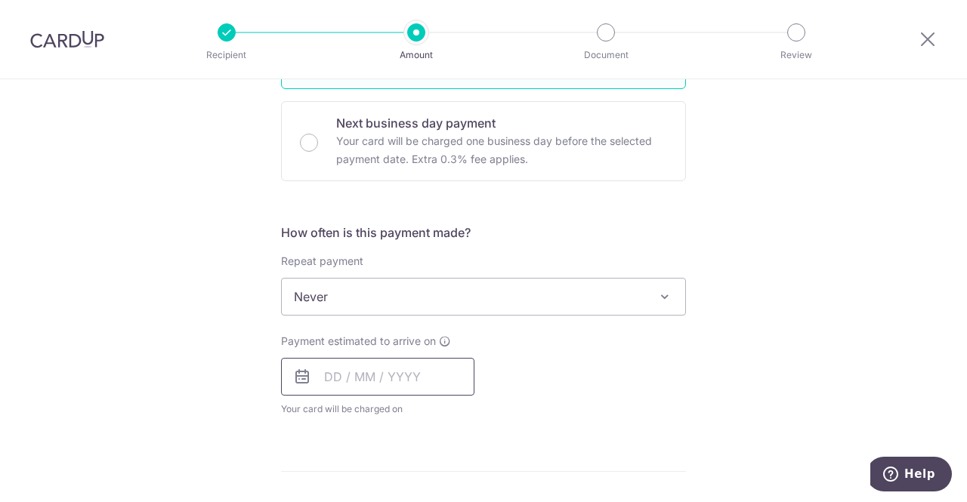
click at [322, 369] on input "text" at bounding box center [377, 377] width 193 height 38
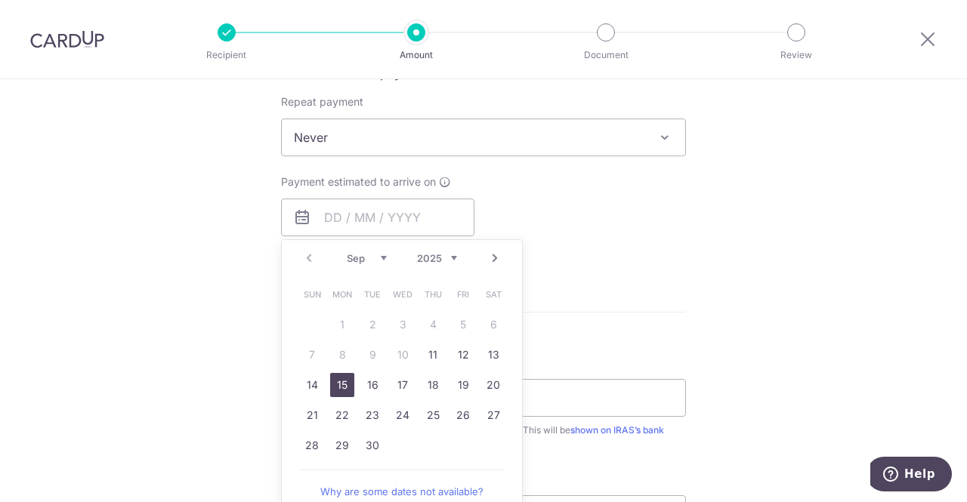
click at [343, 381] on link "15" at bounding box center [342, 385] width 24 height 24
type input "15/09/2025"
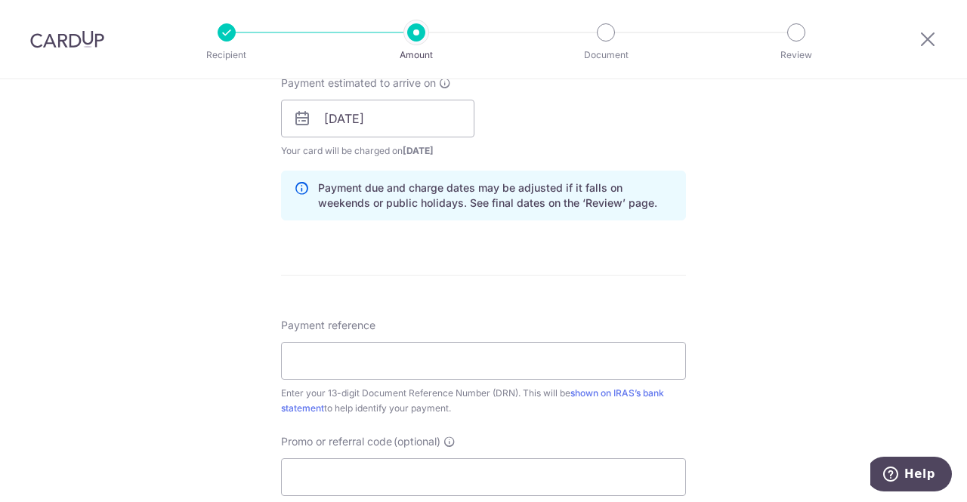
scroll to position [741, 0]
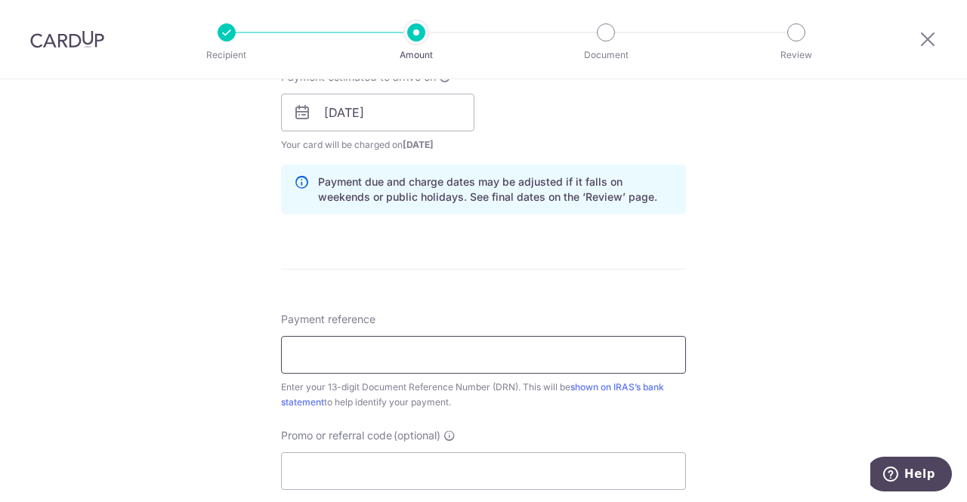
click at [379, 350] on input "Payment reference" at bounding box center [483, 355] width 405 height 38
paste input "2509059595115"
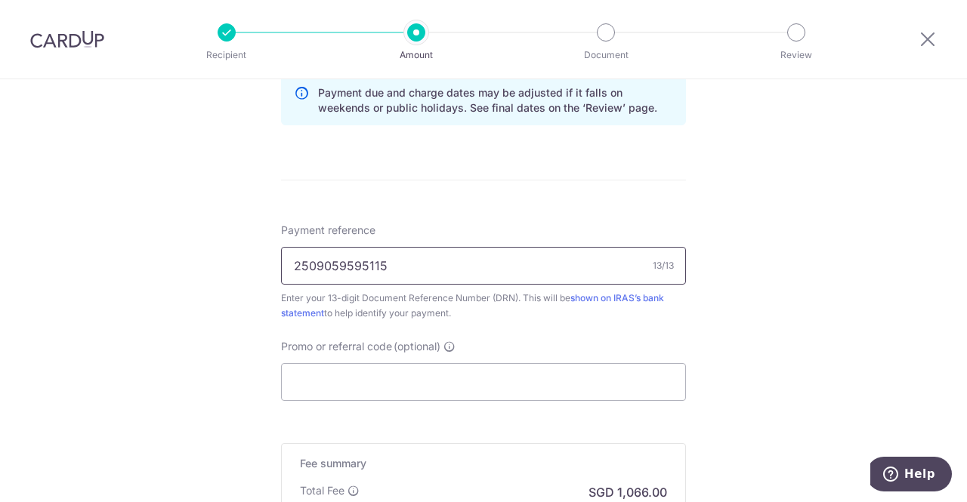
scroll to position [832, 0]
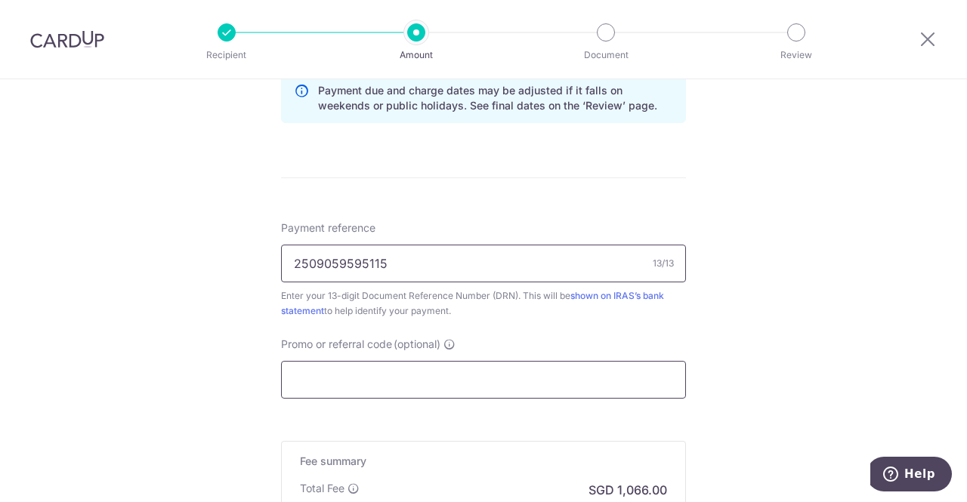
type input "2509059595115"
click at [335, 367] on input "Promo or referral code (optional)" at bounding box center [483, 380] width 405 height 38
type input "v"
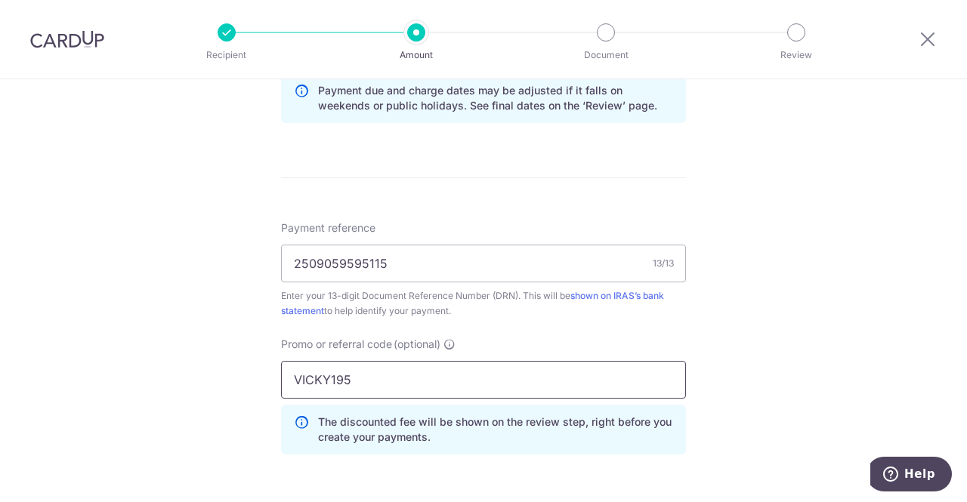
type input "VICKY195"
click at [154, 362] on div "Tell us more about your payment Enter payment amount SGD 41,000.00 41000.00 The…" at bounding box center [483, 13] width 967 height 1532
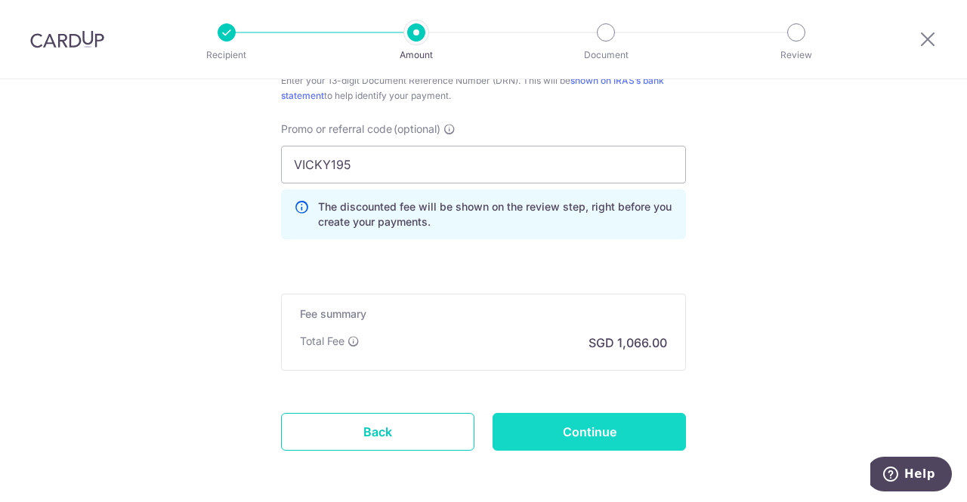
click at [581, 424] on input "Continue" at bounding box center [588, 432] width 193 height 38
type input "Create Schedule"
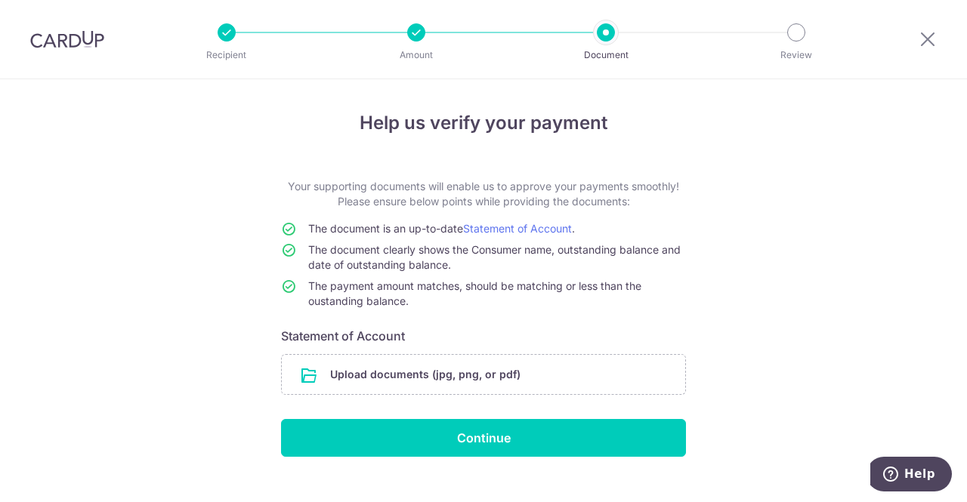
scroll to position [24, 0]
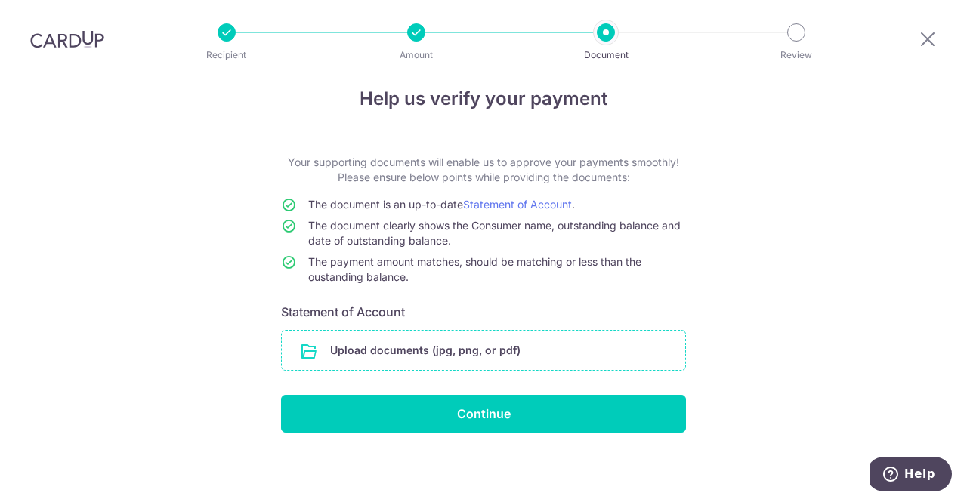
click at [488, 353] on input "file" at bounding box center [483, 350] width 403 height 39
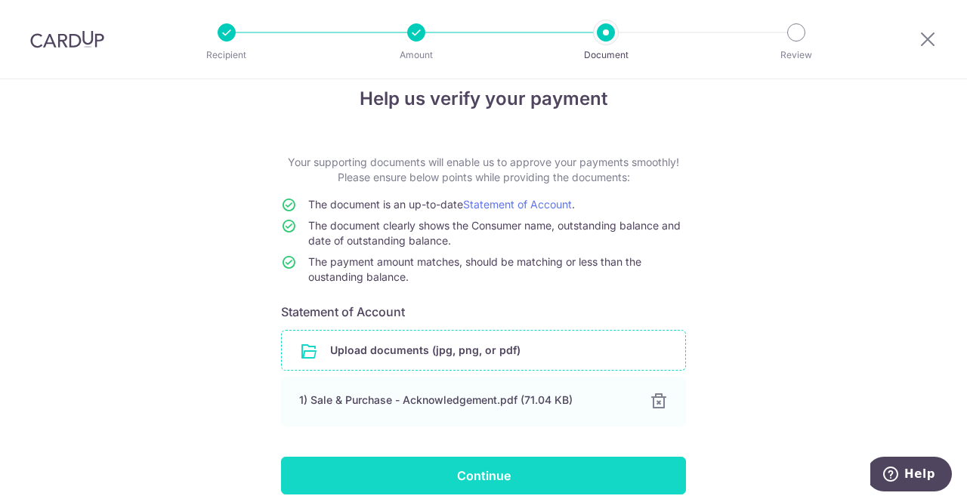
click at [476, 467] on input "Continue" at bounding box center [483, 476] width 405 height 38
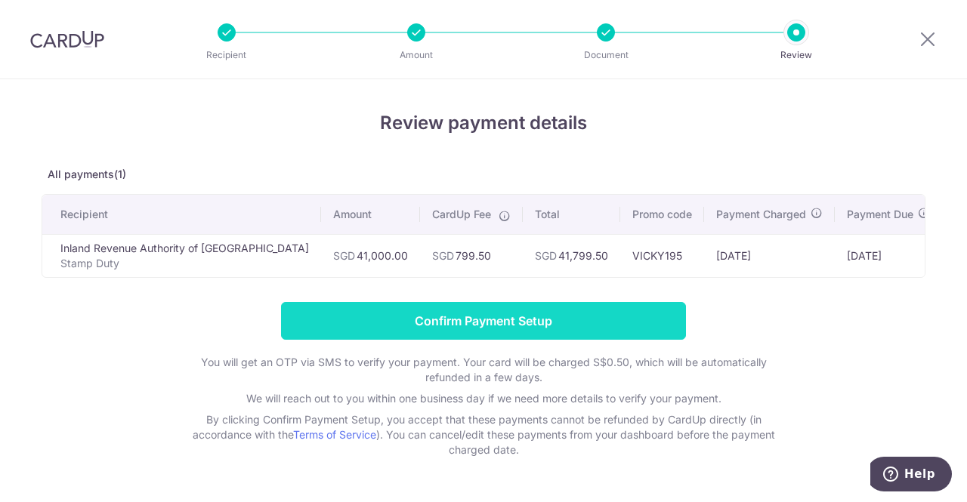
click at [539, 315] on input "Confirm Payment Setup" at bounding box center [483, 321] width 405 height 38
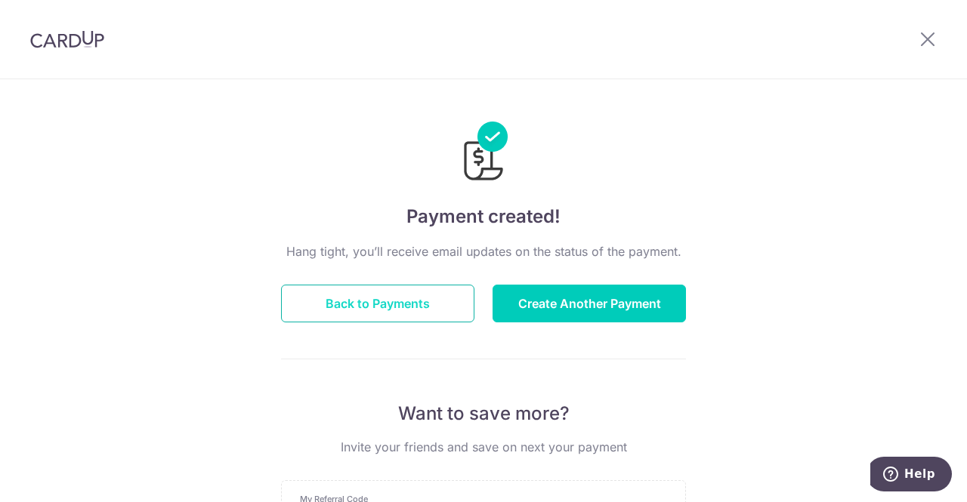
click at [439, 296] on button "Back to Payments" at bounding box center [377, 304] width 193 height 38
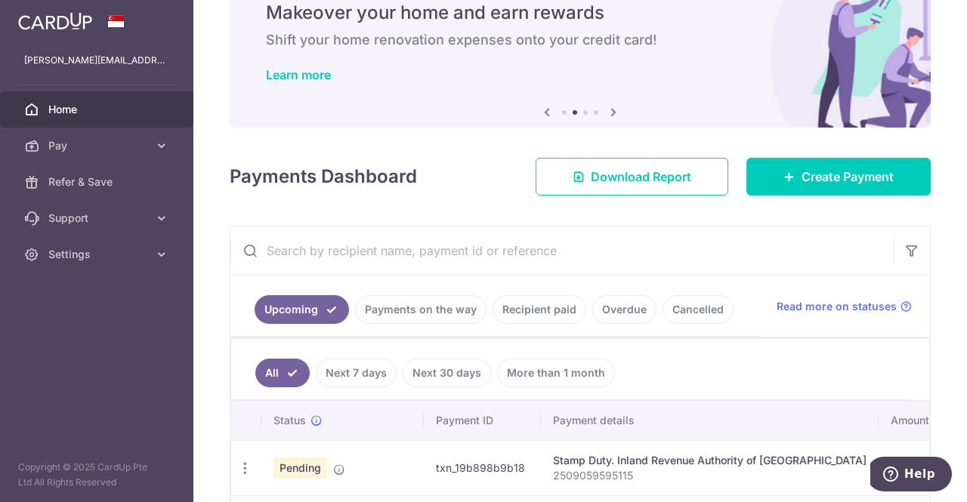
scroll to position [196, 0]
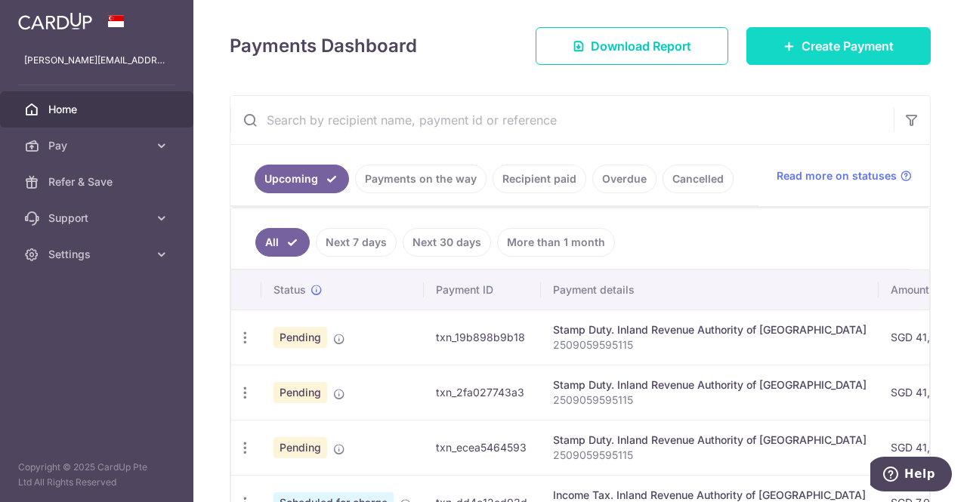
click at [801, 50] on span "Create Payment" at bounding box center [847, 46] width 92 height 18
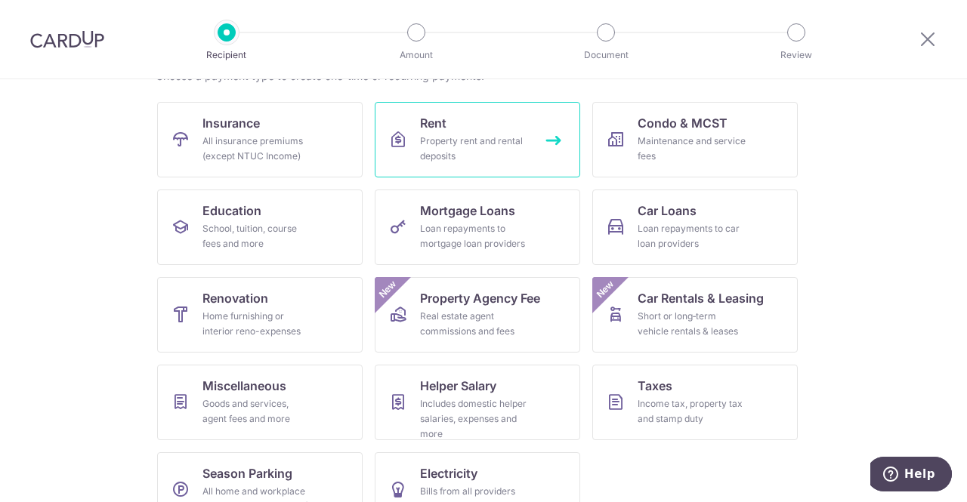
scroll to position [146, 0]
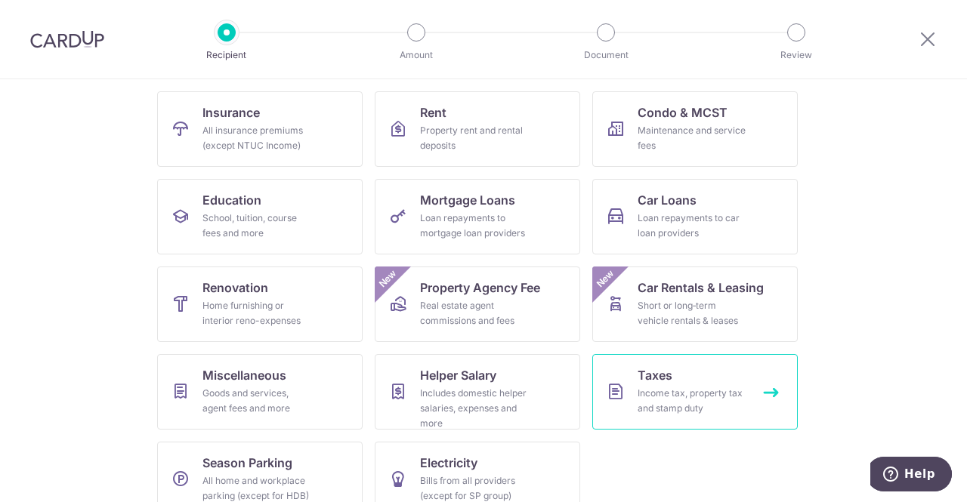
click at [650, 363] on link "Taxes Income tax, property tax and stamp duty" at bounding box center [694, 392] width 205 height 76
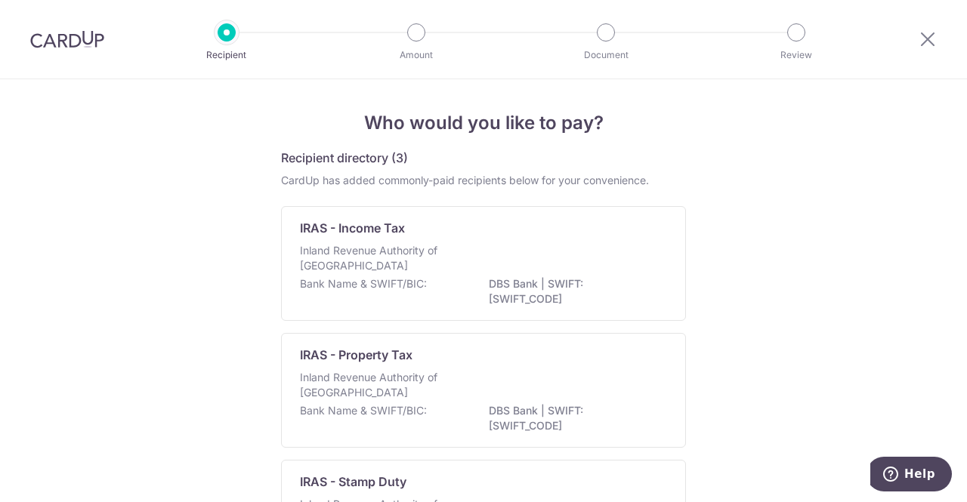
scroll to position [153, 0]
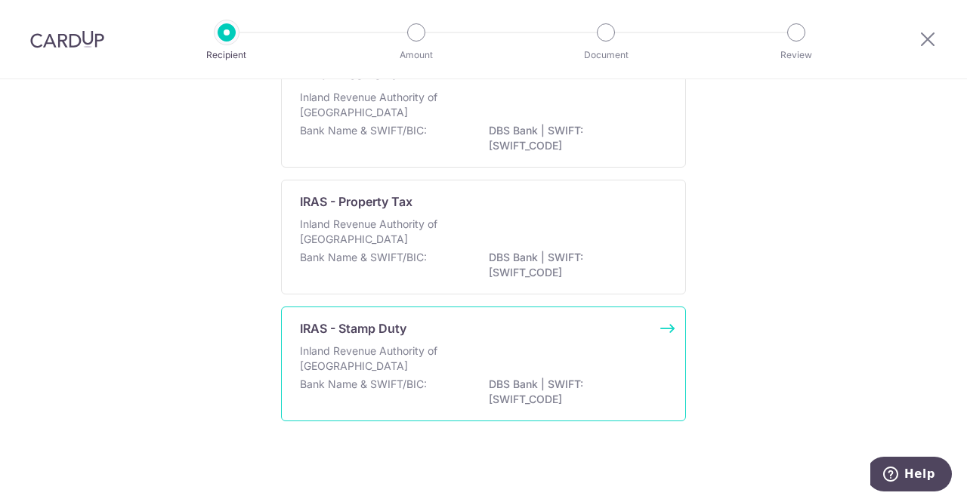
click at [586, 365] on div "Inland Revenue Authority of Singapore" at bounding box center [483, 360] width 367 height 33
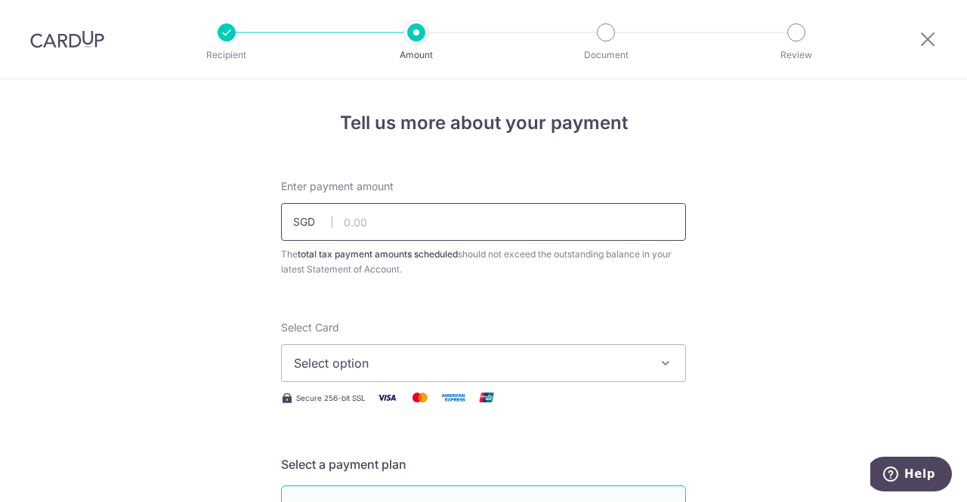
click at [373, 220] on input "text" at bounding box center [483, 222] width 405 height 38
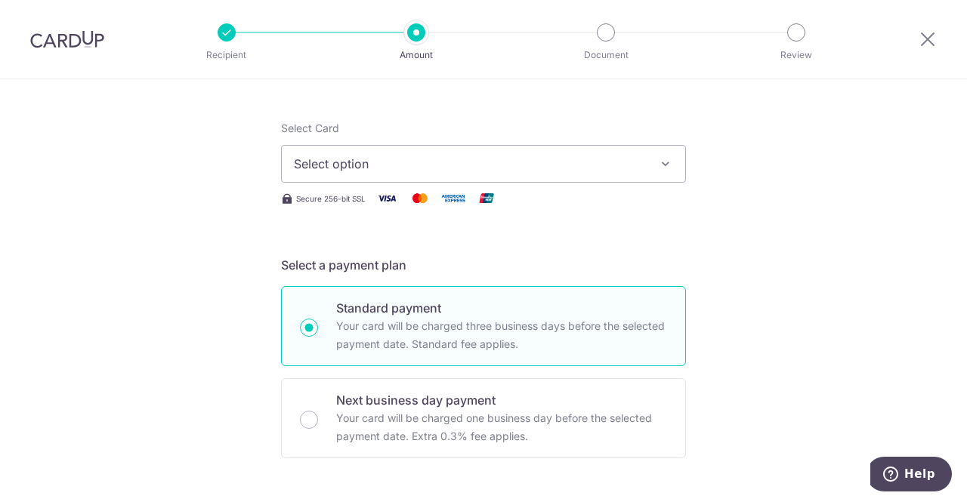
type input "41,000.00"
click at [436, 165] on span "Select option" at bounding box center [470, 164] width 352 height 18
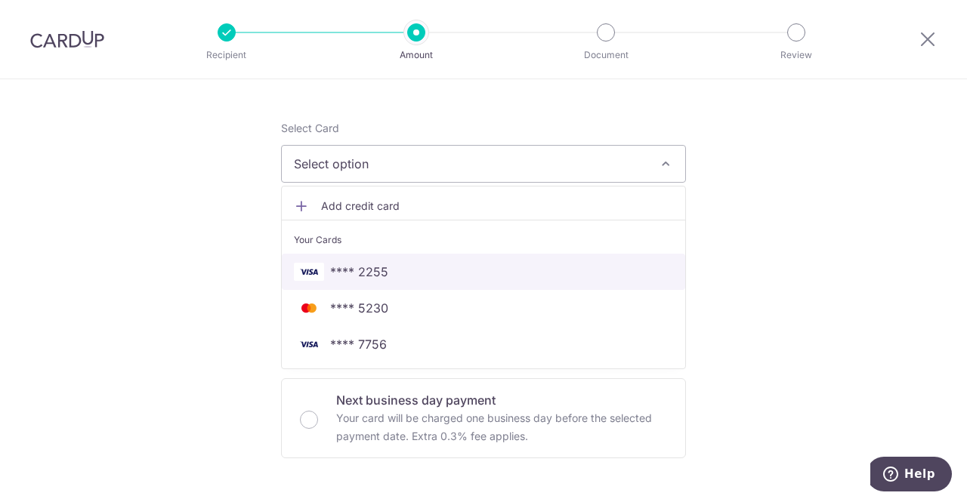
click at [423, 270] on span "**** 2255" at bounding box center [483, 272] width 379 height 18
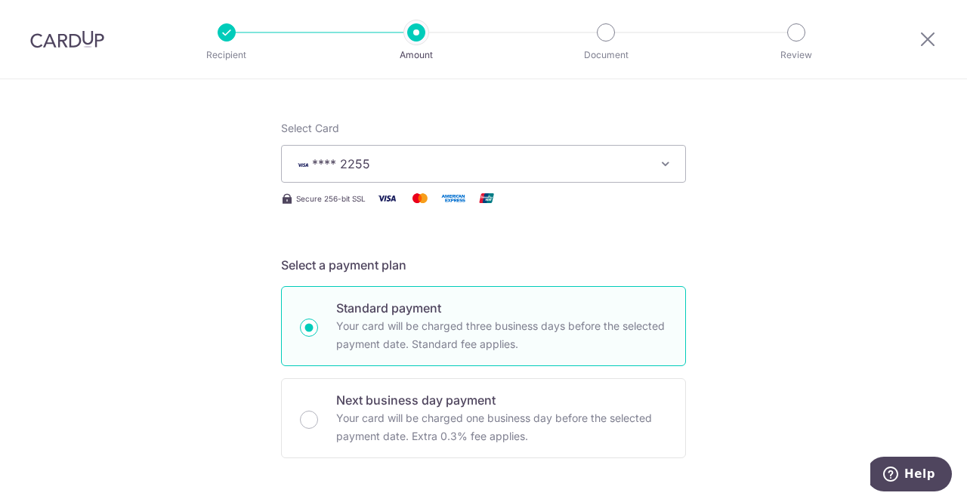
scroll to position [500, 0]
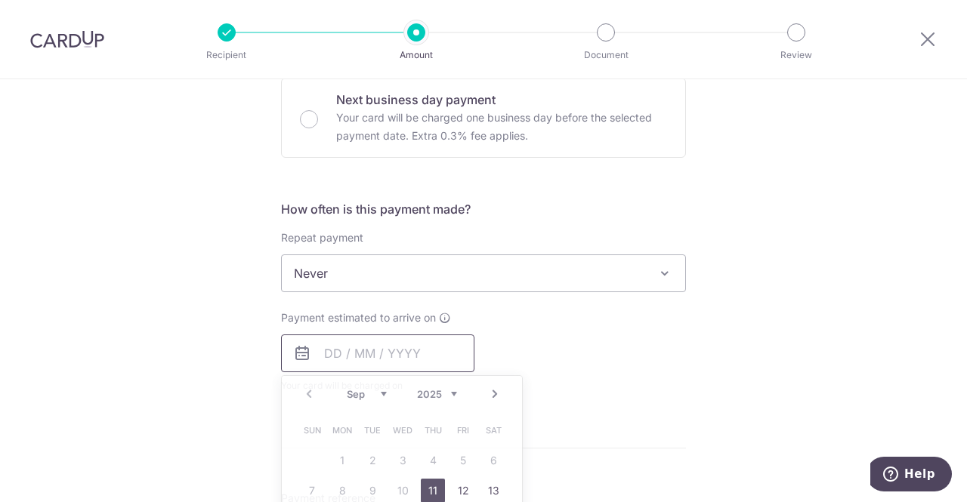
click at [329, 362] on input "text" at bounding box center [377, 354] width 193 height 38
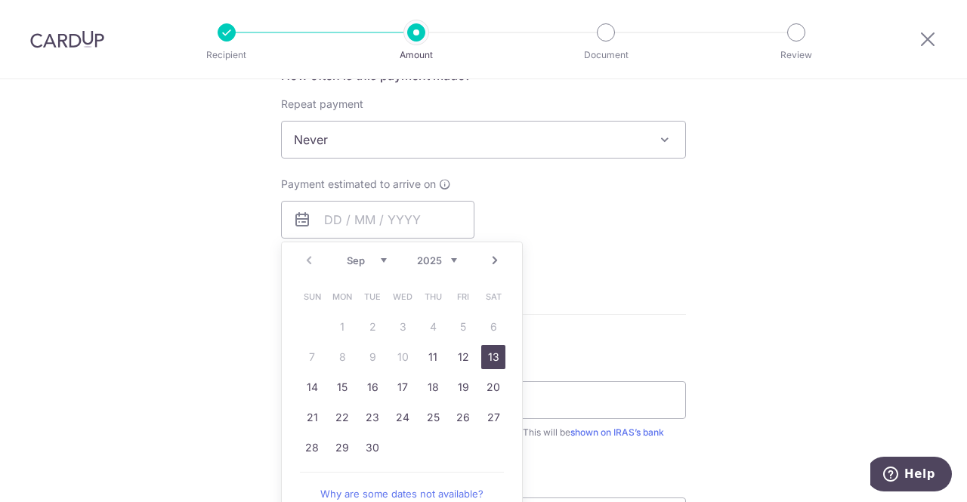
click at [500, 353] on link "13" at bounding box center [493, 357] width 24 height 24
type input "13/09/2025"
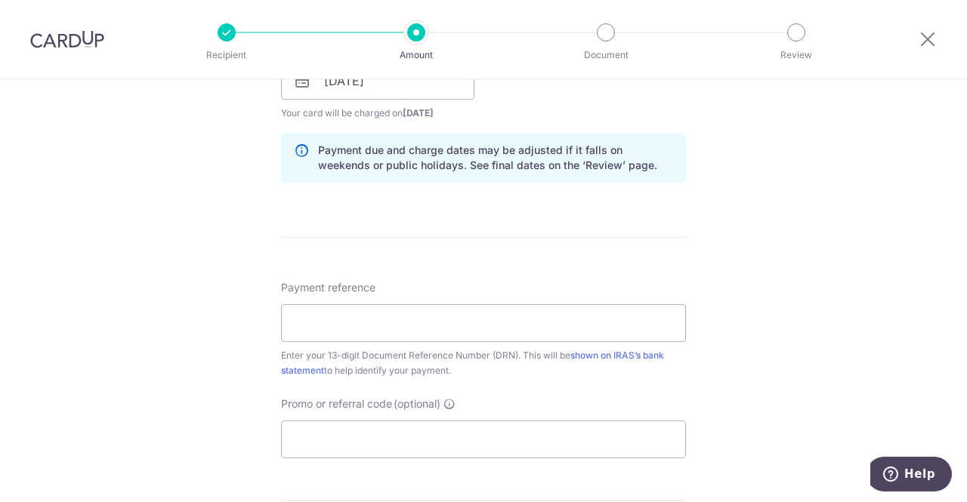
scroll to position [773, 0]
click at [464, 323] on input "Payment reference" at bounding box center [483, 323] width 405 height 38
paste input "2509059595115"
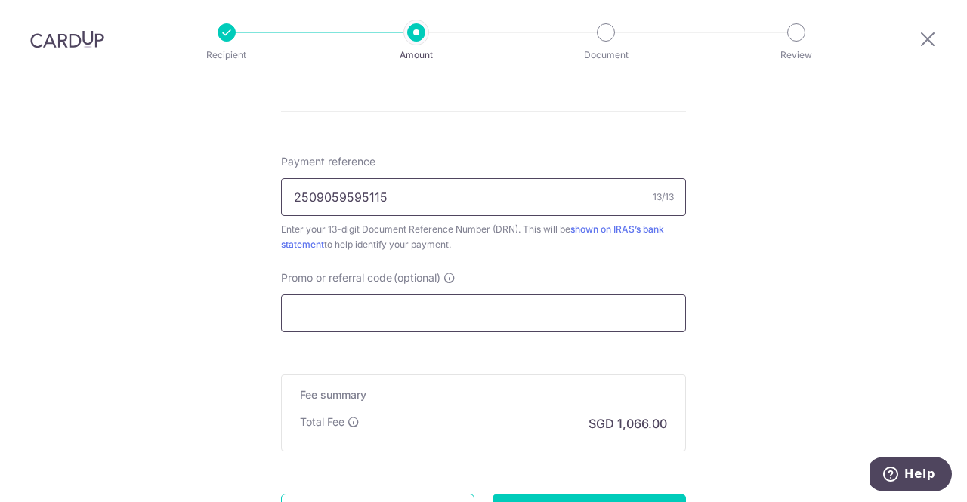
type input "2509059595115"
click at [416, 319] on input "Promo or referral code (optional)" at bounding box center [483, 313] width 405 height 38
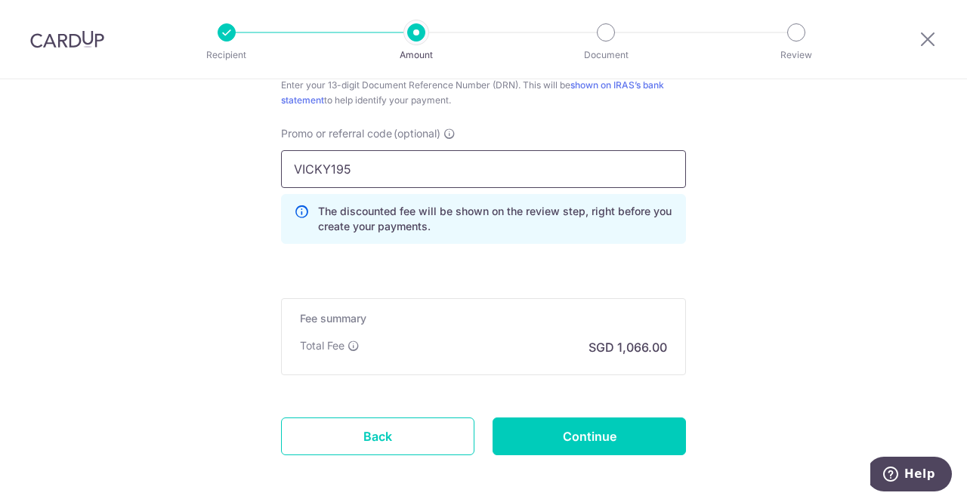
scroll to position [1057, 0]
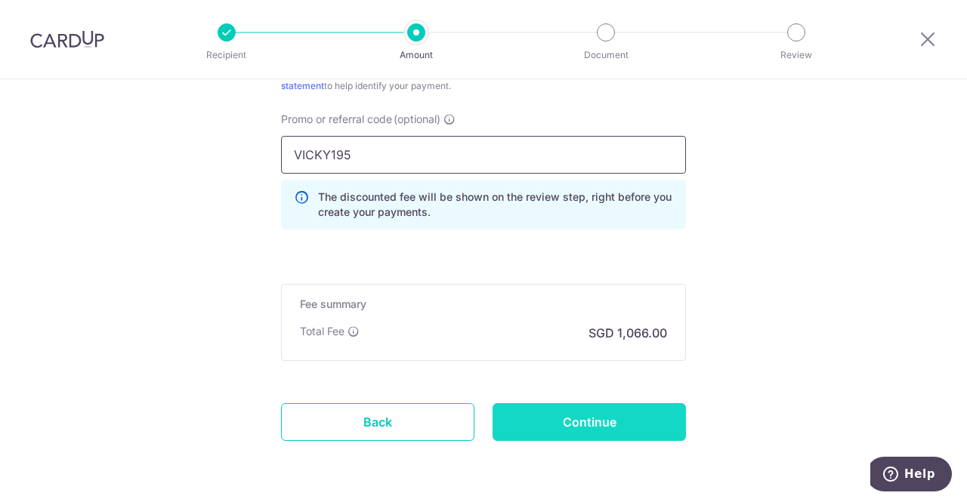
type input "VICKY195"
click at [568, 416] on input "Continue" at bounding box center [588, 422] width 193 height 38
type input "Create Schedule"
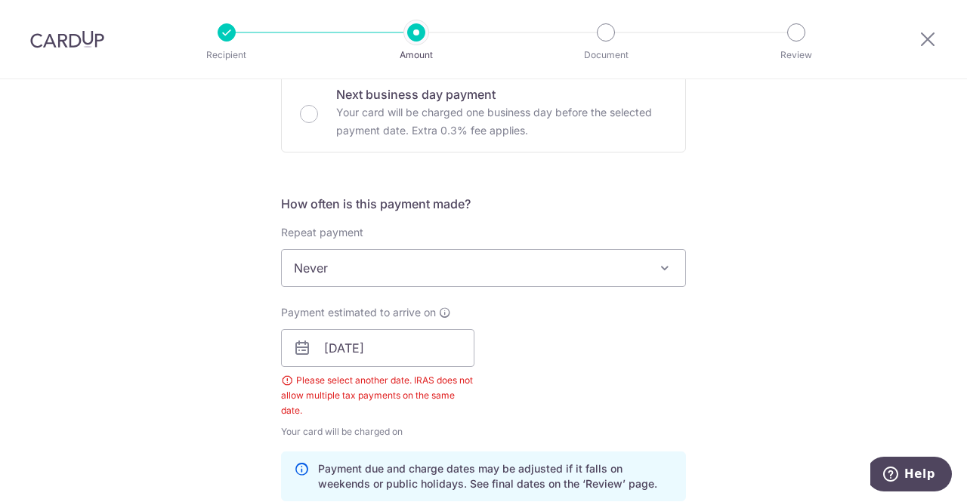
scroll to position [503, 0]
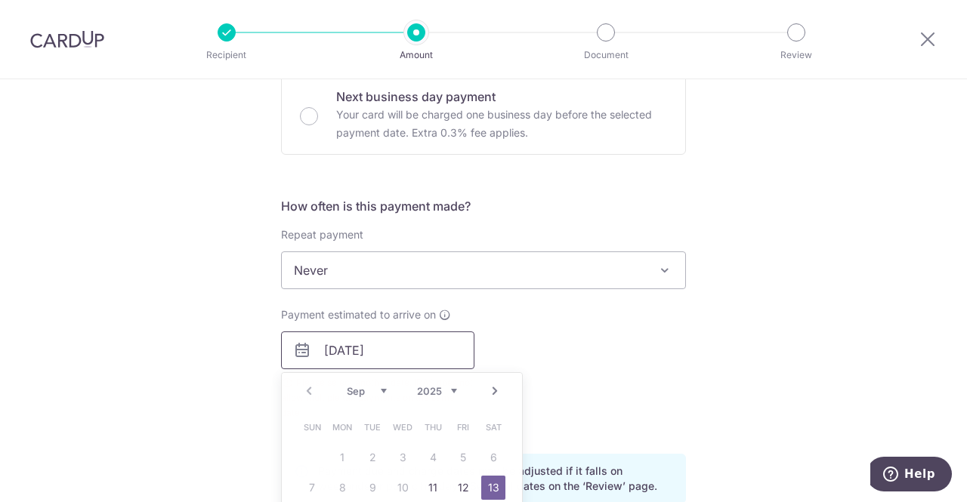
click at [329, 343] on input "[DATE]" at bounding box center [377, 350] width 193 height 38
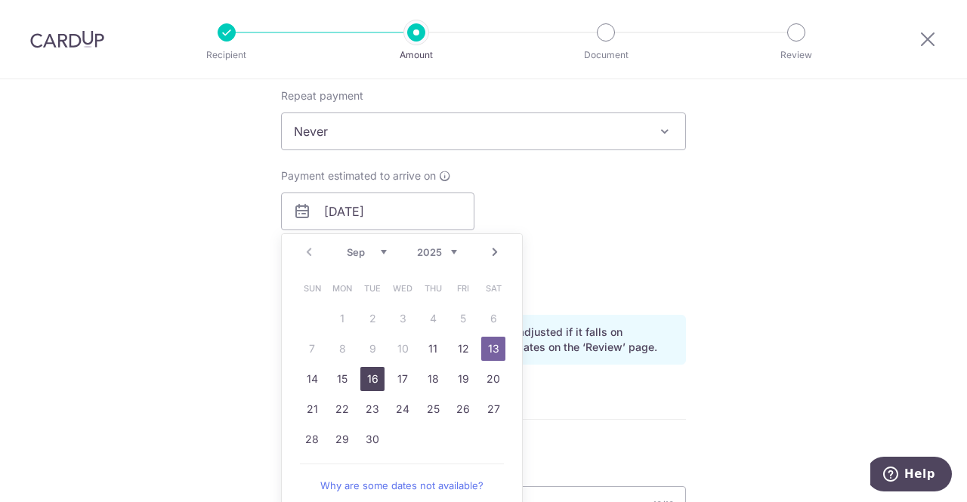
click at [360, 378] on link "16" at bounding box center [372, 379] width 24 height 24
type input "16/09/2025"
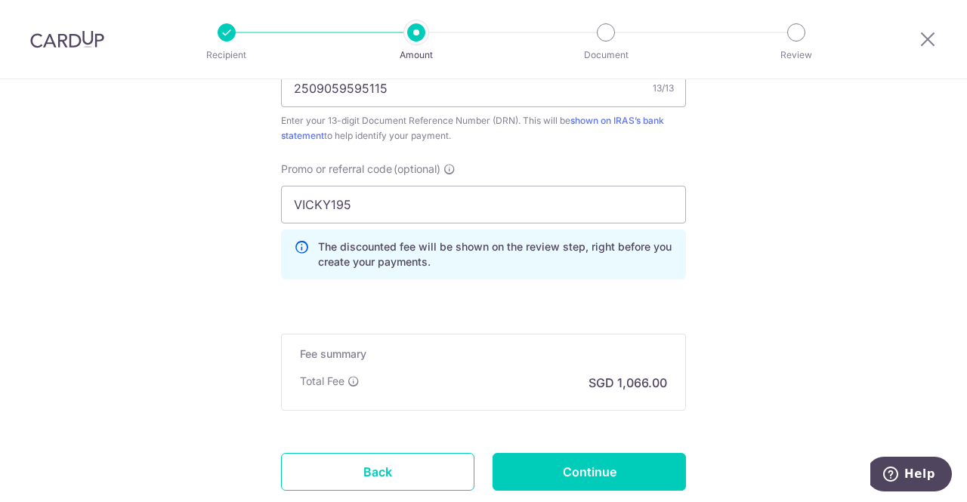
scroll to position [1052, 0]
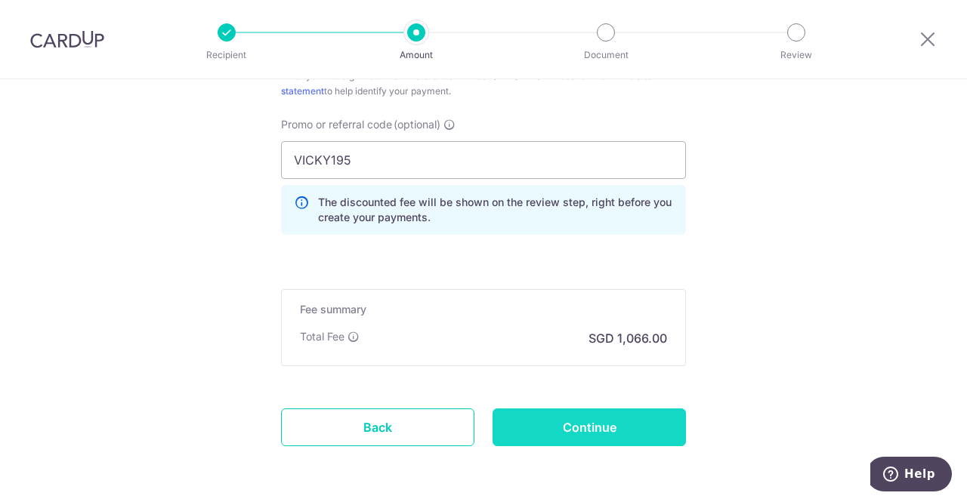
click at [557, 422] on input "Continue" at bounding box center [588, 428] width 193 height 38
type input "Create Schedule"
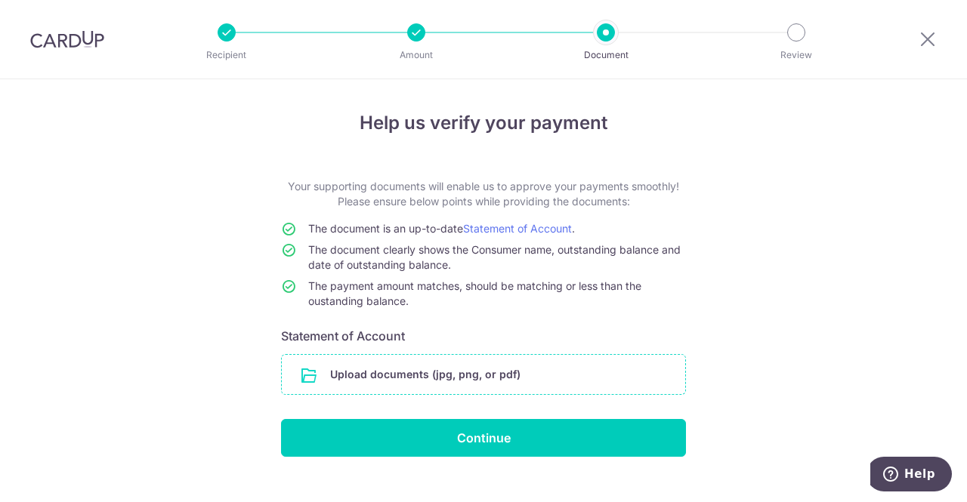
click at [464, 371] on input "file" at bounding box center [483, 374] width 403 height 39
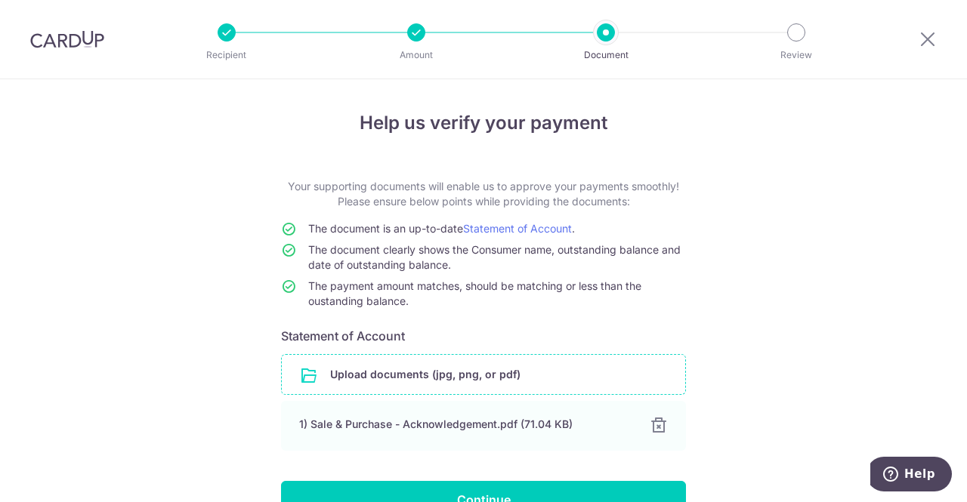
scroll to position [86, 0]
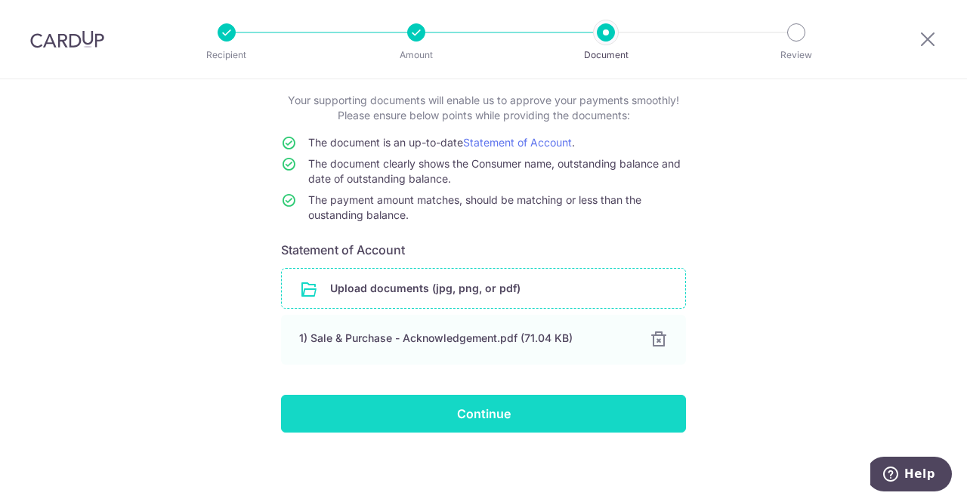
click at [480, 405] on input "Continue" at bounding box center [483, 414] width 405 height 38
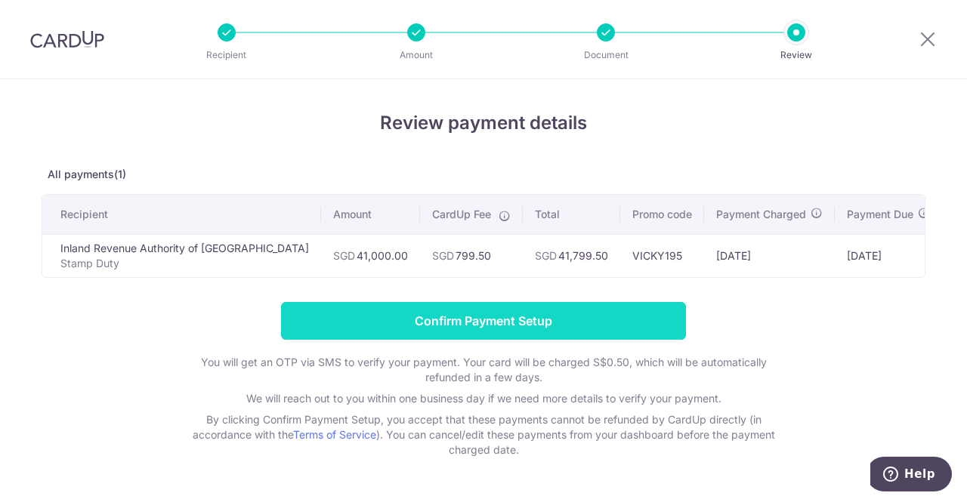
click at [506, 330] on input "Confirm Payment Setup" at bounding box center [483, 321] width 405 height 38
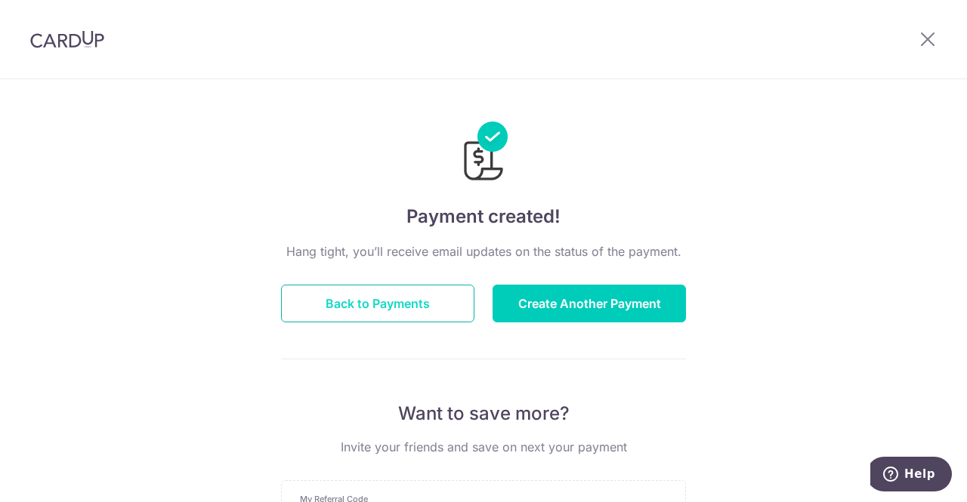
click at [415, 297] on button "Back to Payments" at bounding box center [377, 304] width 193 height 38
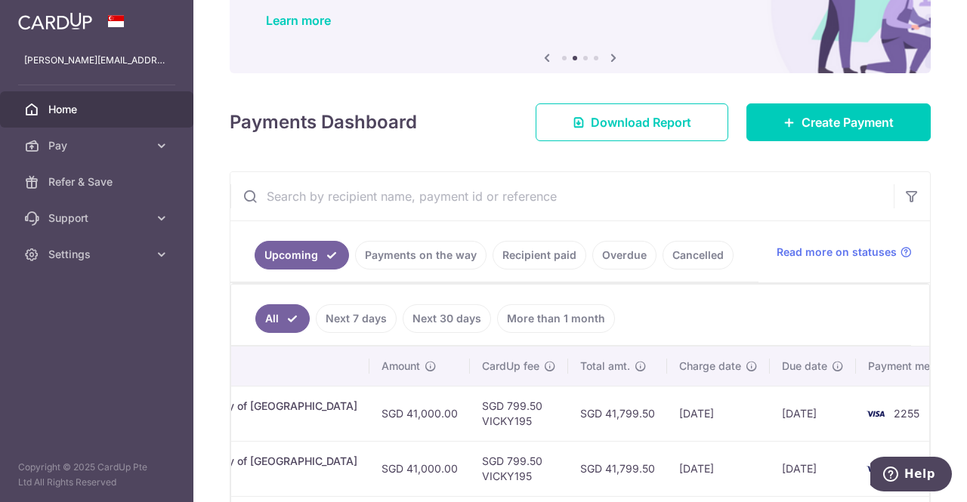
scroll to position [122, 0]
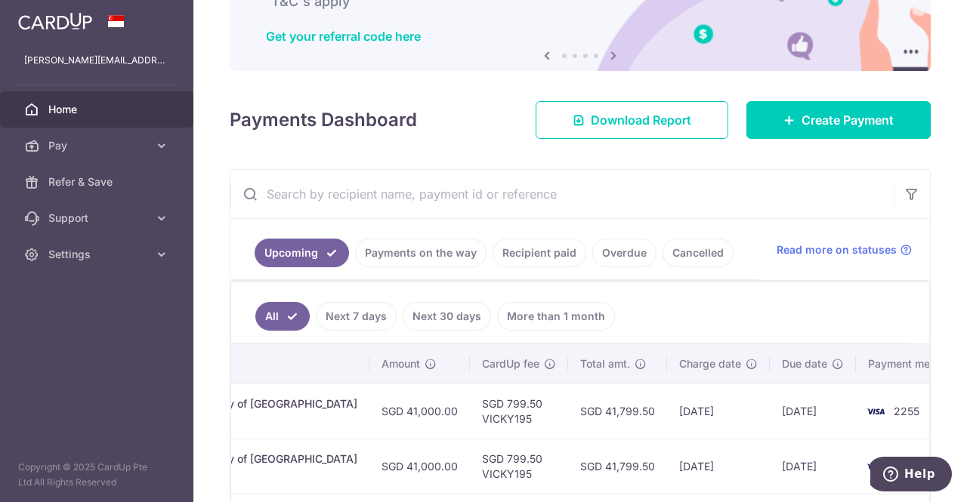
click at [724, 196] on input "text" at bounding box center [561, 194] width 663 height 48
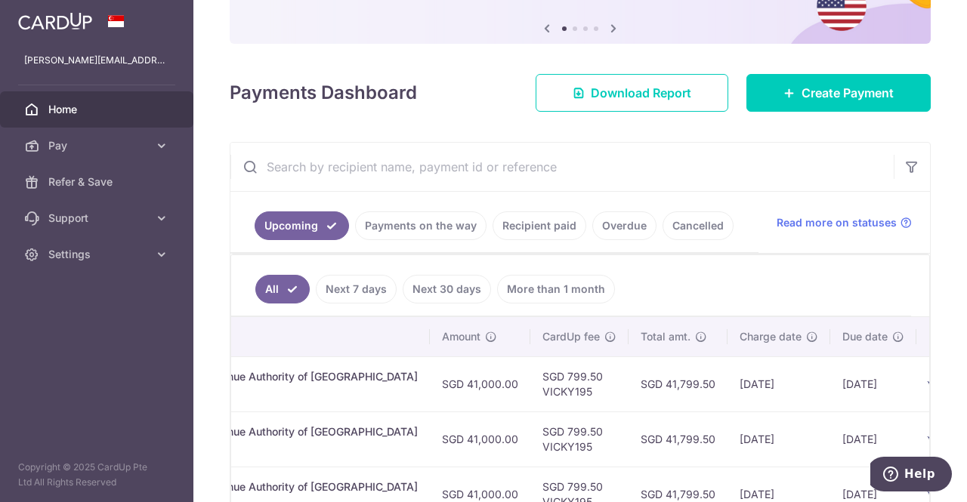
scroll to position [130, 0]
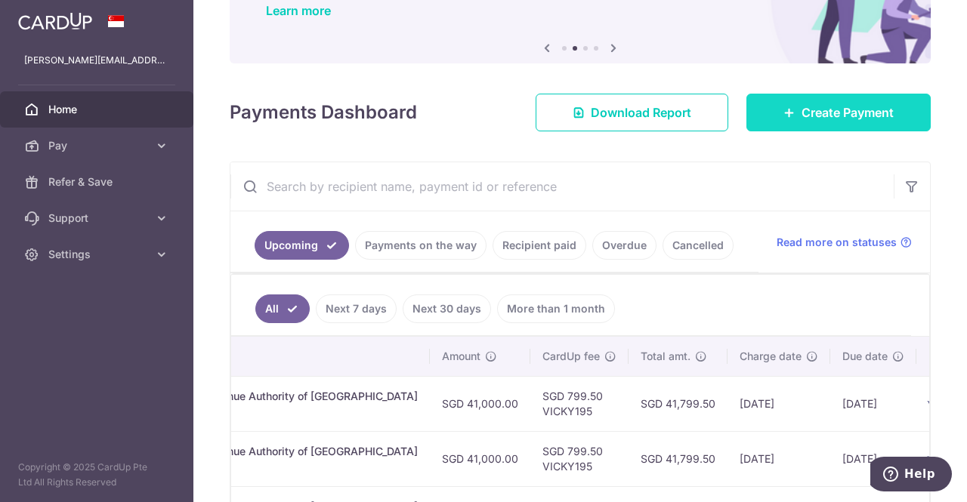
click at [815, 111] on span "Create Payment" at bounding box center [847, 112] width 92 height 18
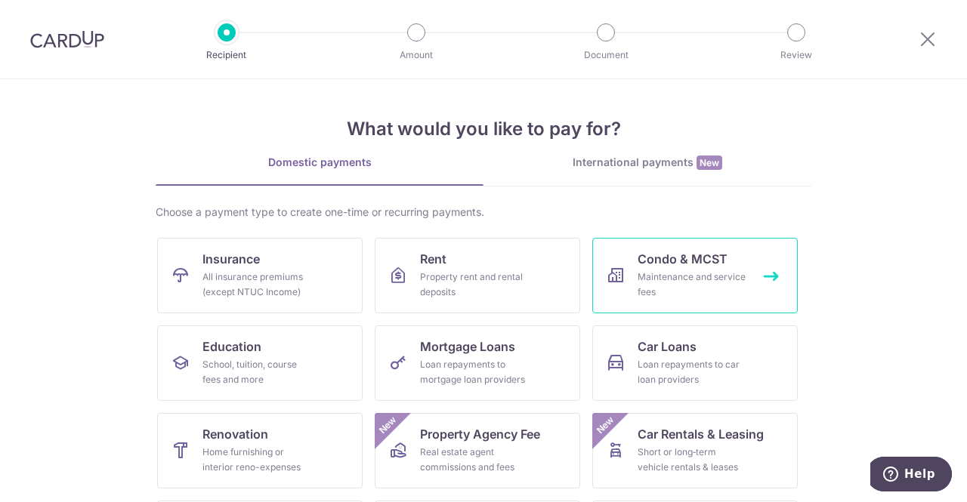
scroll to position [172, 0]
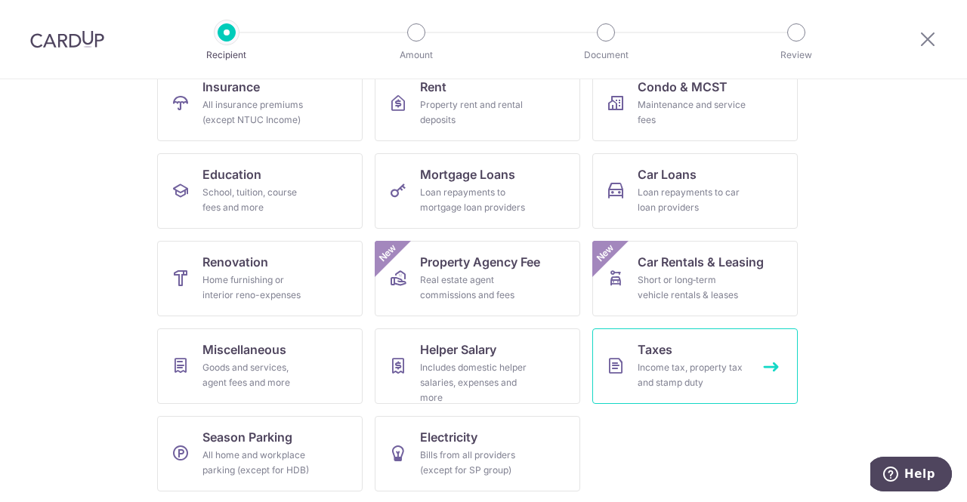
click at [655, 360] on div "Income tax, property tax and stamp duty" at bounding box center [691, 375] width 109 height 30
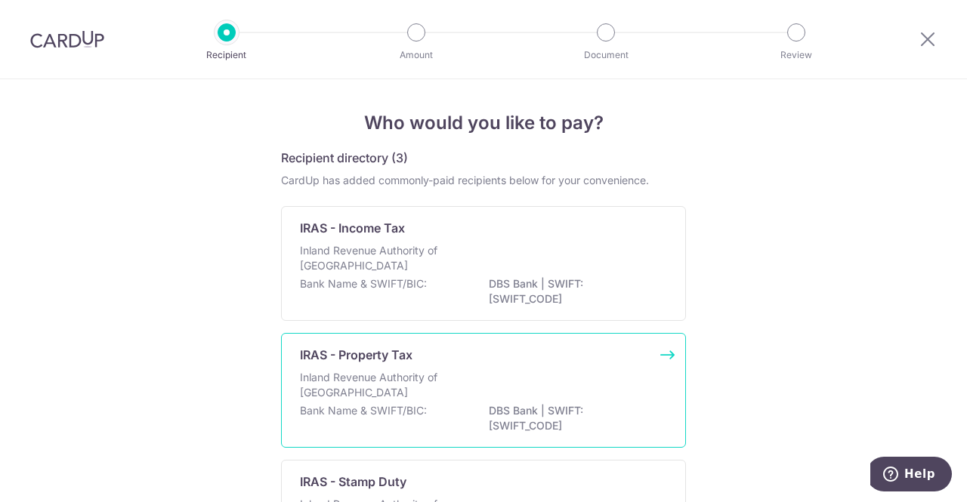
scroll to position [153, 0]
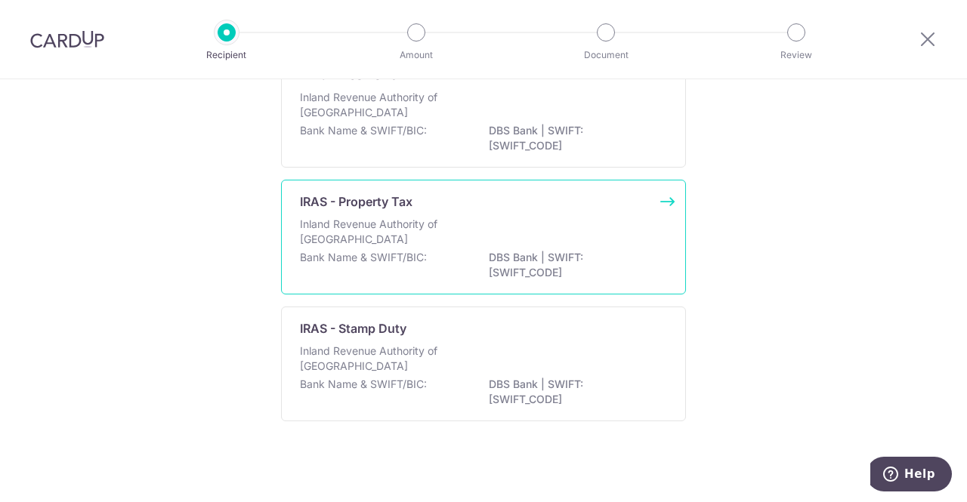
click at [482, 371] on div "Inland Revenue Authority of Singapore" at bounding box center [483, 360] width 367 height 33
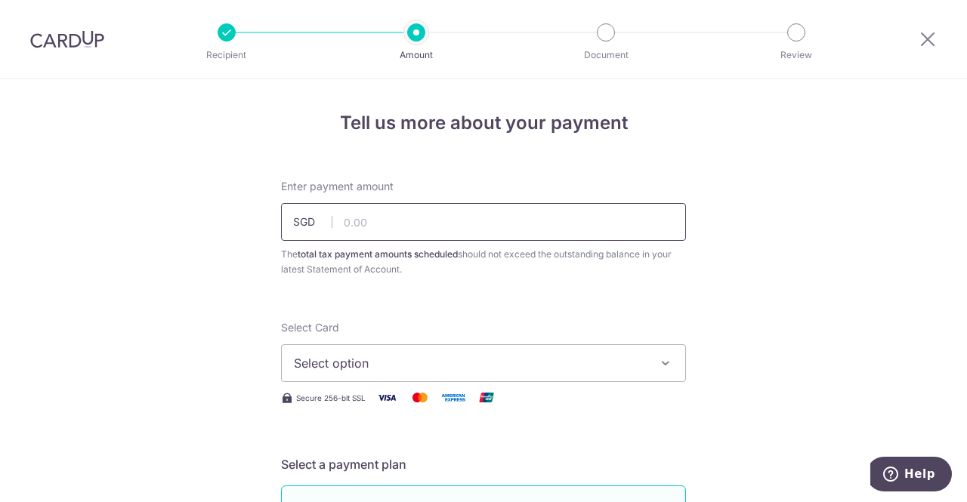
click at [407, 226] on input "text" at bounding box center [483, 222] width 405 height 38
type input "29,600.00"
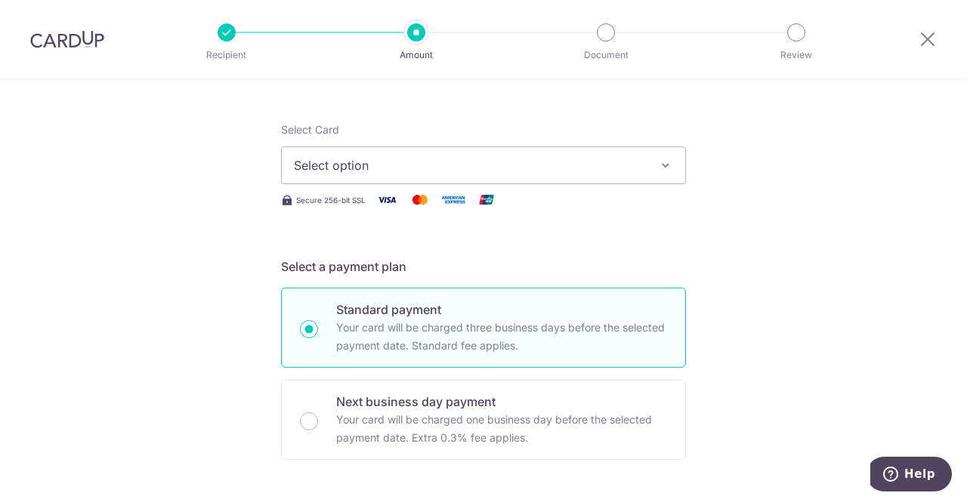
click at [353, 152] on button "Select option" at bounding box center [483, 165] width 405 height 38
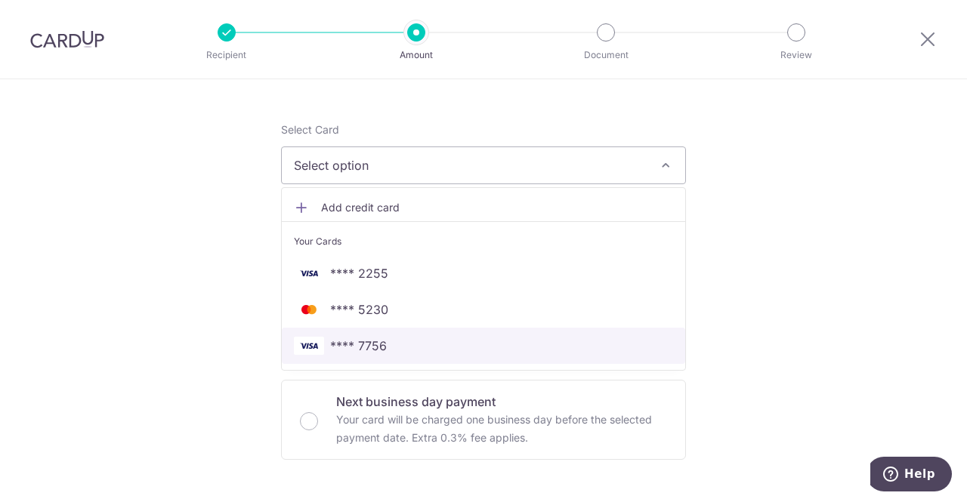
click at [359, 344] on span "**** 7756" at bounding box center [358, 346] width 57 height 18
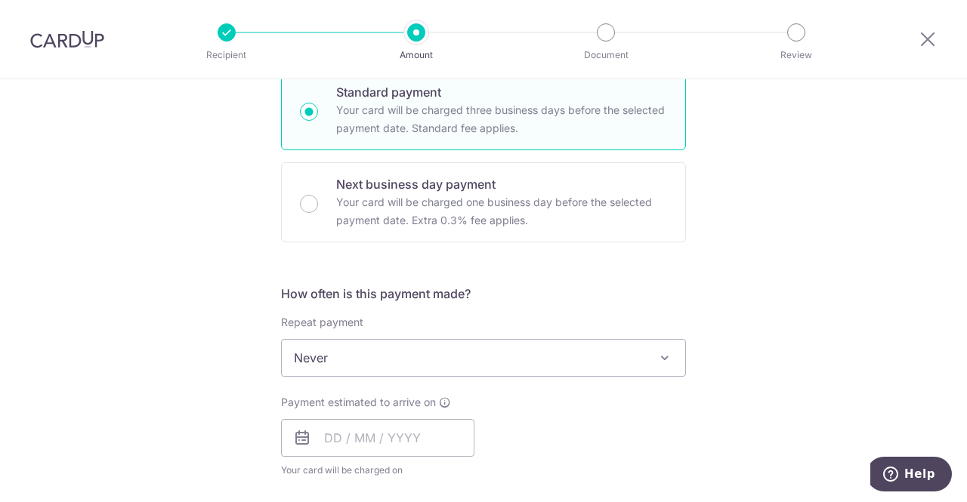
scroll to position [562, 0]
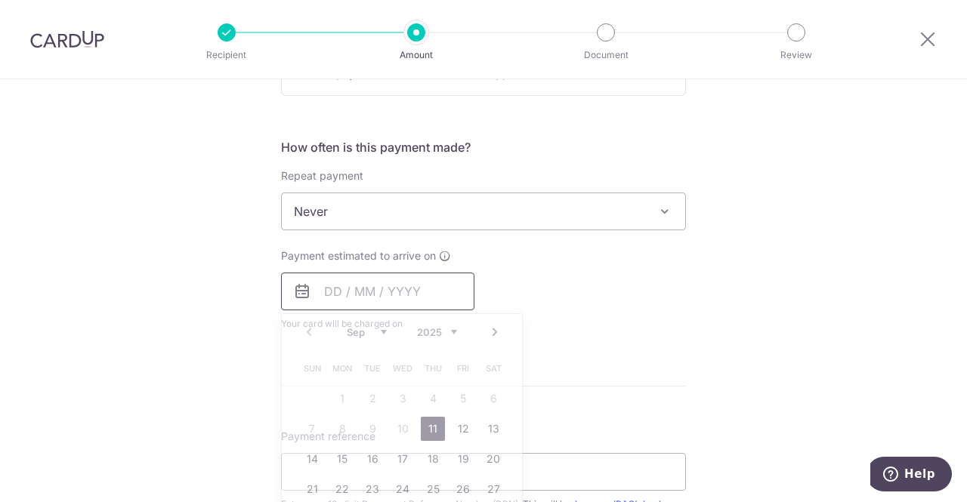
click at [323, 300] on input "text" at bounding box center [377, 292] width 193 height 38
click at [395, 466] on link "17" at bounding box center [402, 459] width 24 height 24
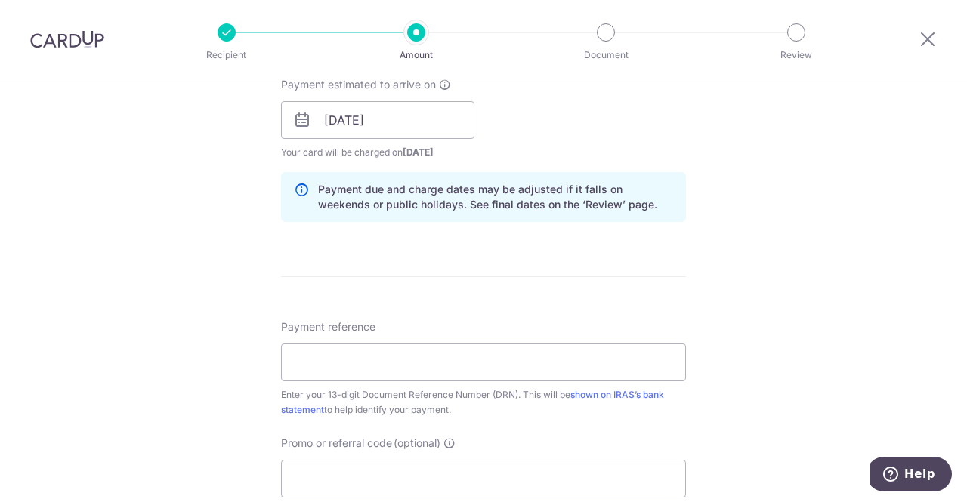
scroll to position [734, 0]
click at [328, 124] on input "[DATE]" at bounding box center [377, 119] width 193 height 38
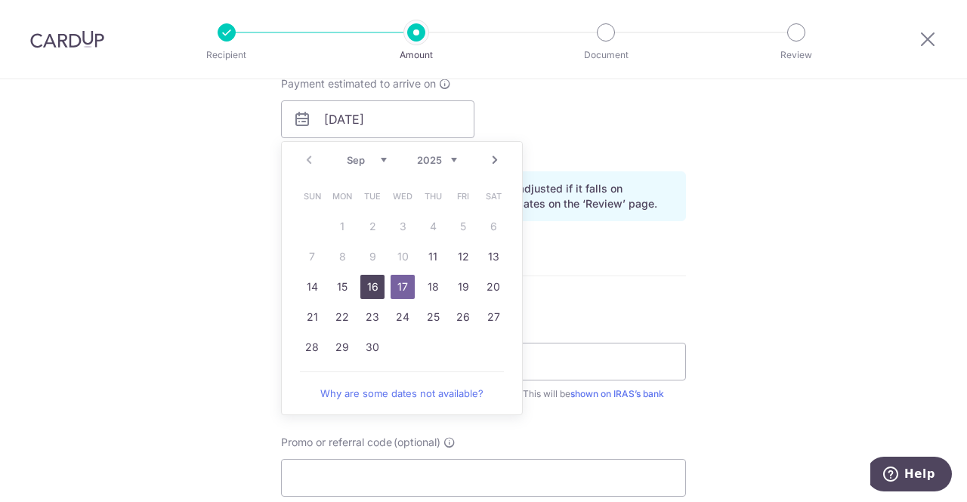
click at [366, 288] on link "16" at bounding box center [372, 287] width 24 height 24
type input "[DATE]"
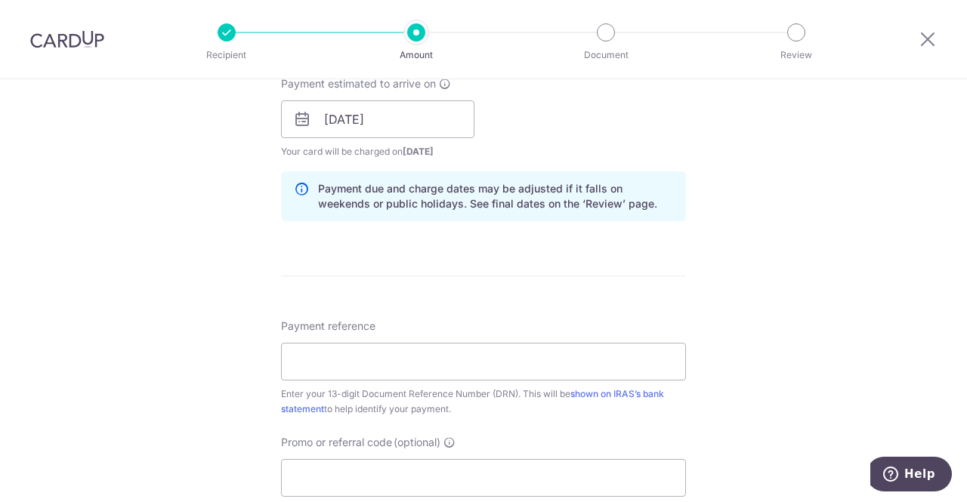
scroll to position [828, 0]
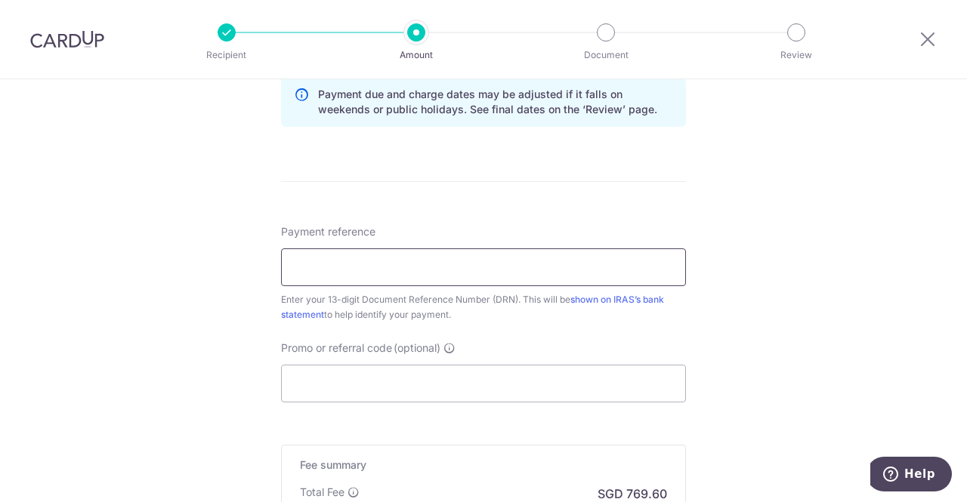
click at [344, 273] on input "Payment reference" at bounding box center [483, 267] width 405 height 38
paste input "2509059595115"
type input "2509059595115"
click at [329, 374] on input "Promo or referral code (optional)" at bounding box center [483, 384] width 405 height 38
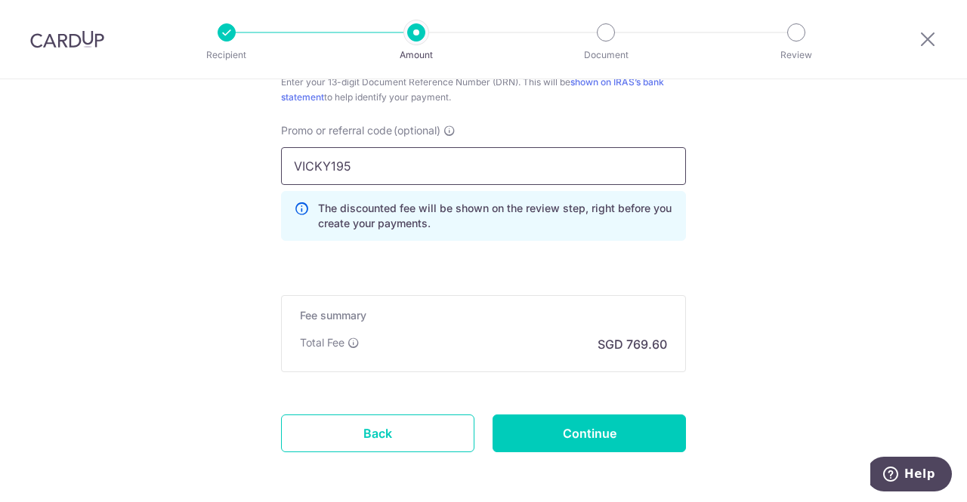
scroll to position [1105, 0]
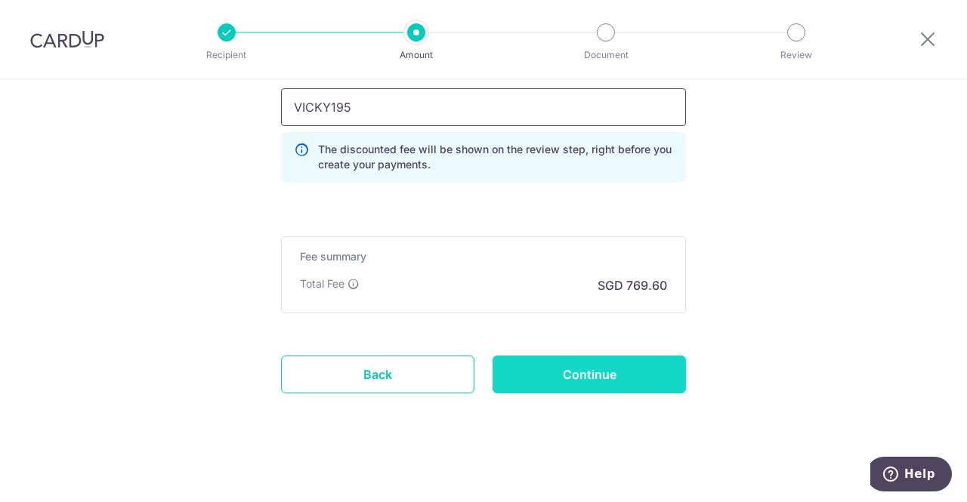
type input "VICKY195"
click at [535, 363] on input "Continue" at bounding box center [588, 375] width 193 height 38
type input "Create Schedule"
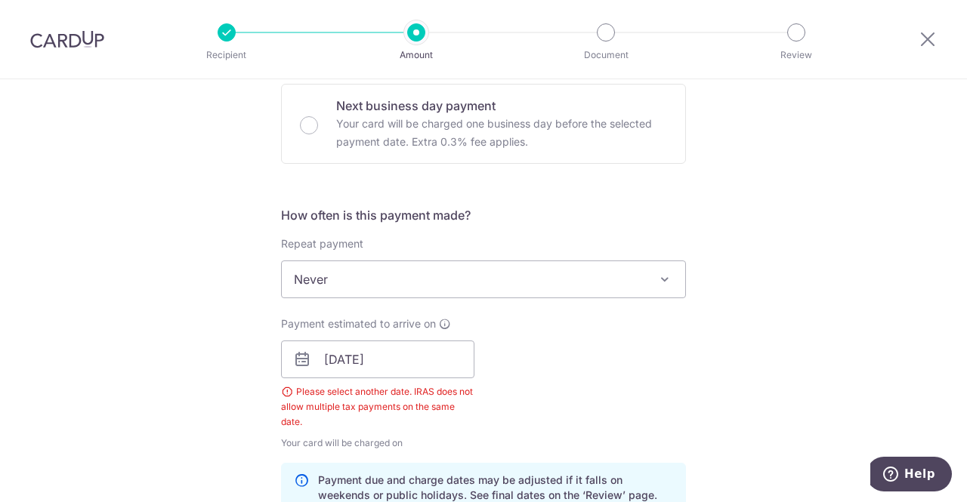
scroll to position [492, 0]
click at [329, 365] on input "[DATE]" at bounding box center [377, 361] width 193 height 38
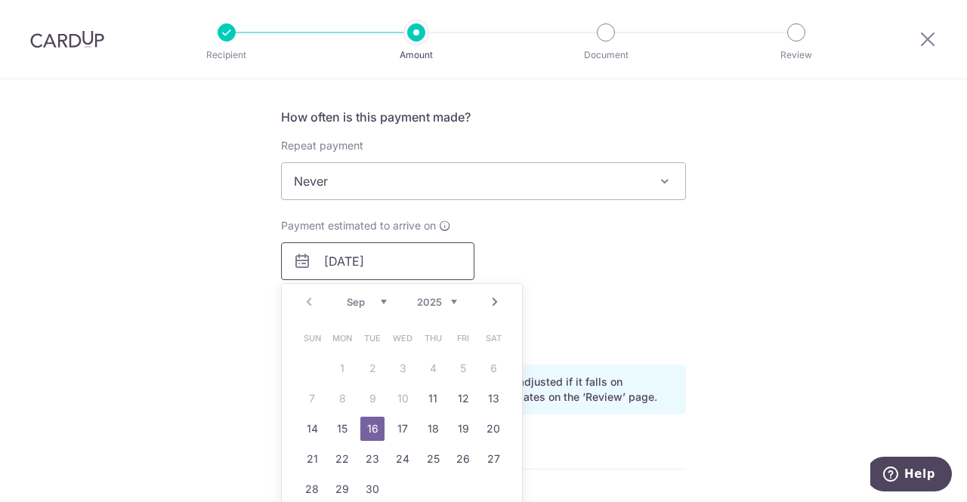
scroll to position [593, 0]
click at [402, 427] on link "17" at bounding box center [402, 428] width 24 height 24
type input "17/09/2025"
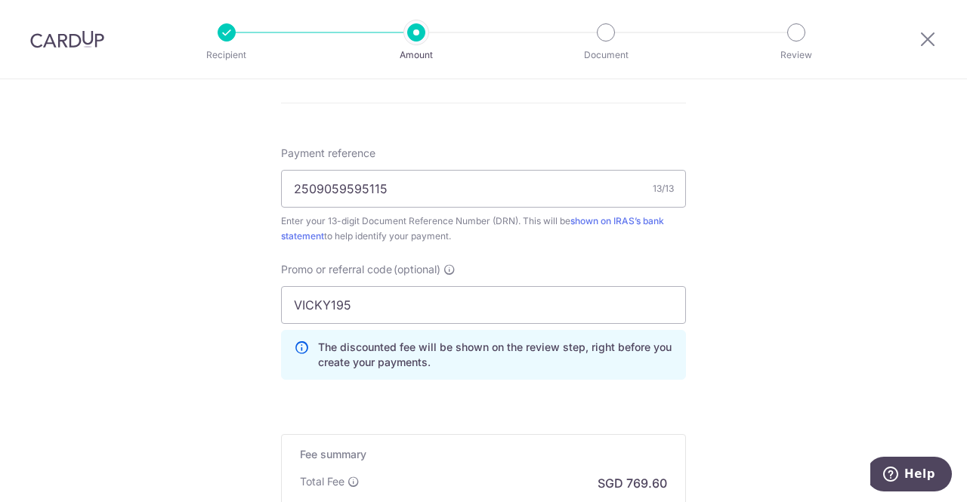
scroll to position [1105, 0]
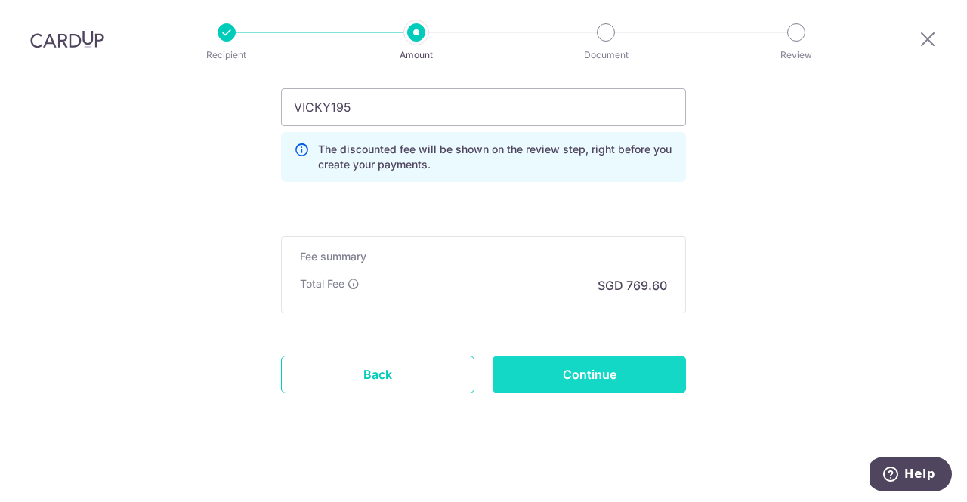
click at [604, 377] on input "Continue" at bounding box center [588, 375] width 193 height 38
type input "Create Schedule"
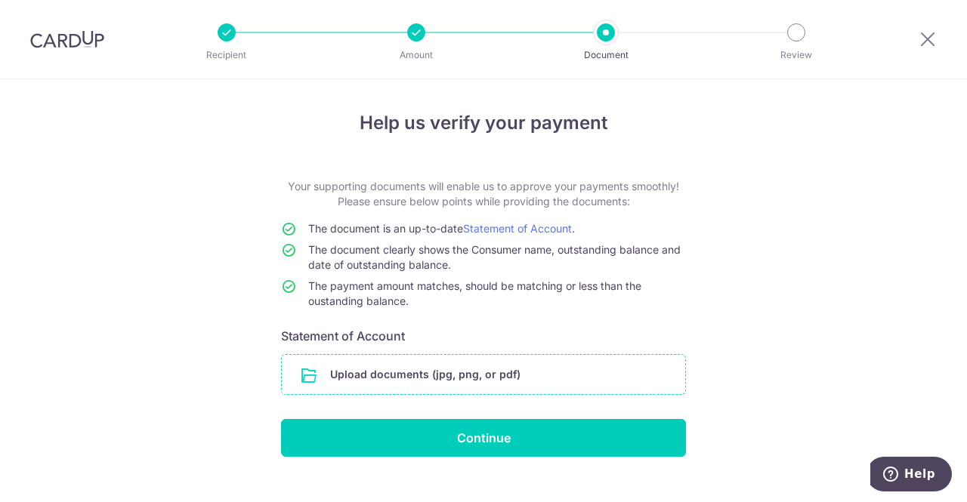
drag, startPoint x: 0, startPoint y: 0, endPoint x: 604, endPoint y: 377, distance: 711.9
click at [604, 377] on input "file" at bounding box center [483, 374] width 403 height 39
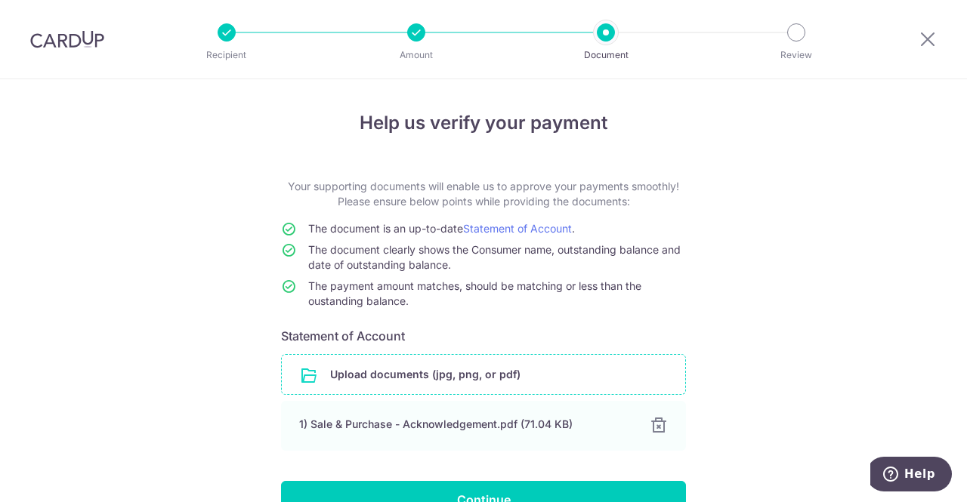
scroll to position [86, 0]
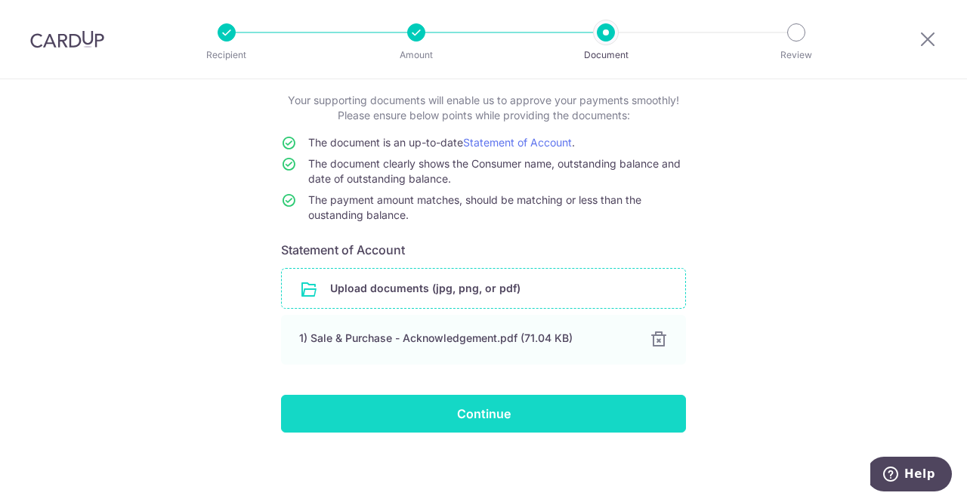
click at [489, 421] on input "Continue" at bounding box center [483, 414] width 405 height 38
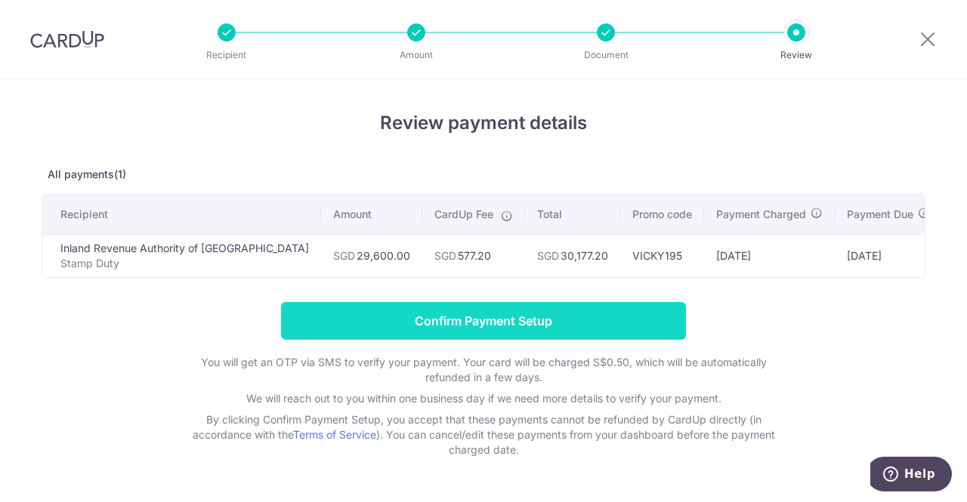
click at [463, 322] on input "Confirm Payment Setup" at bounding box center [483, 321] width 405 height 38
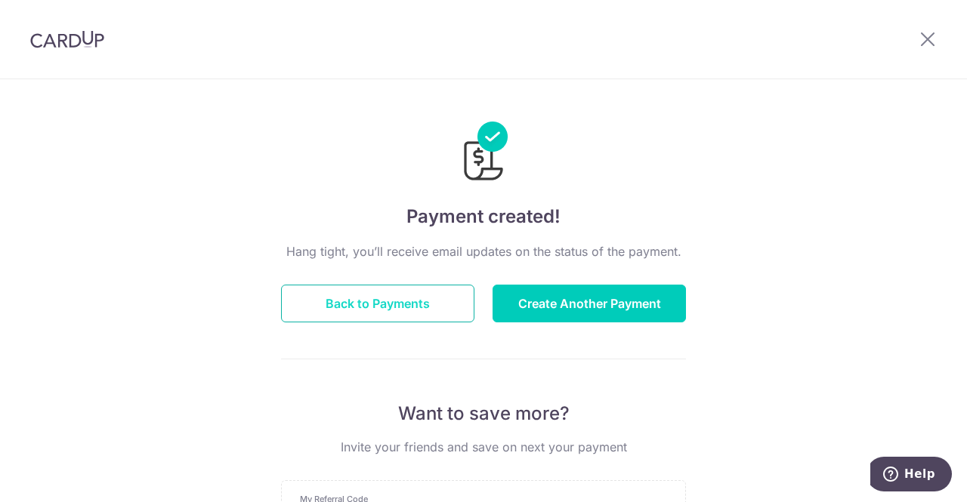
click at [420, 311] on button "Back to Payments" at bounding box center [377, 304] width 193 height 38
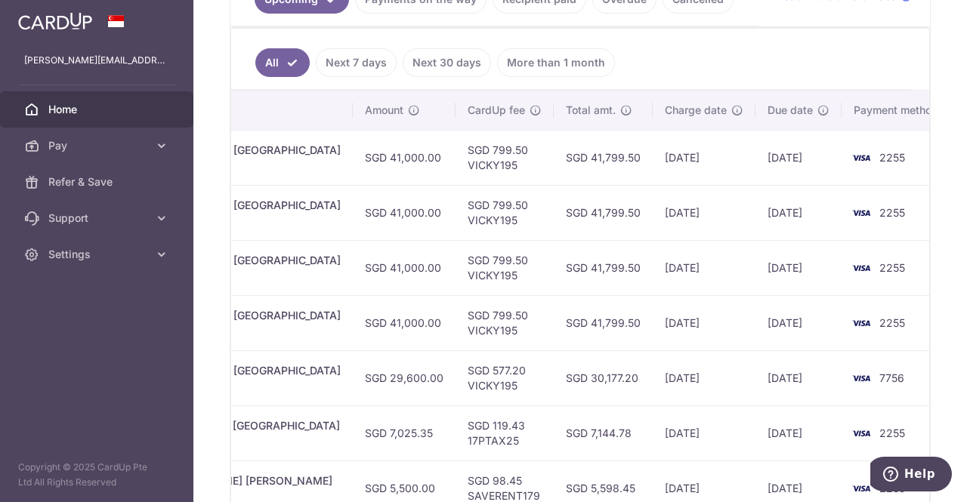
scroll to position [359, 0]
